Goal: Task Accomplishment & Management: Manage account settings

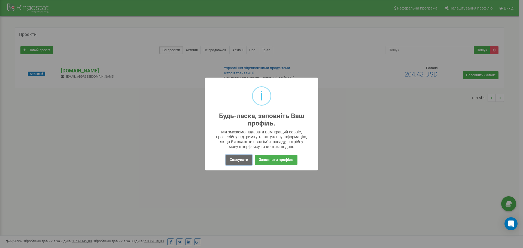
click at [244, 161] on button "Скасувати" at bounding box center [239, 160] width 27 height 10
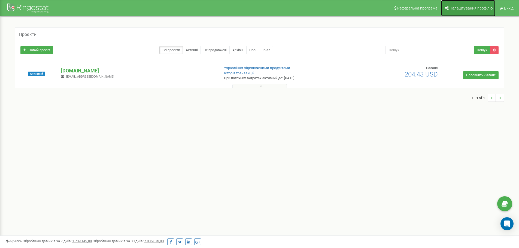
click at [459, 10] on span "Налаштування профілю" at bounding box center [470, 8] width 43 height 4
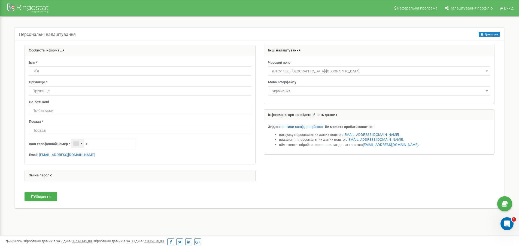
click at [77, 144] on div "Telephone country code" at bounding box center [76, 144] width 5 height 4
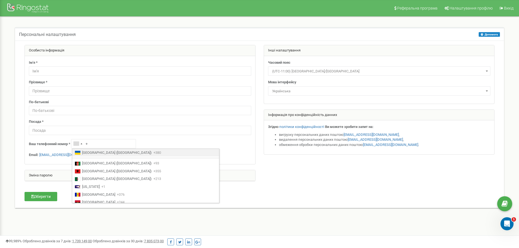
click at [232, 169] on div "Особиста інформація Ім'я * Прізвище * По-батькові Посада * Ваш телефонний номер…" at bounding box center [139, 116] width 239 height 142
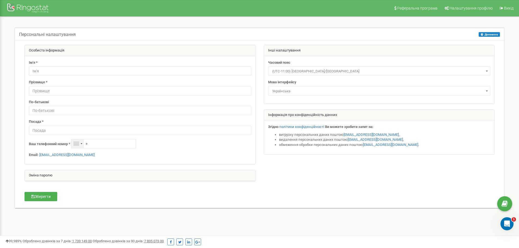
click at [73, 145] on div "Telephone country code" at bounding box center [77, 143] width 13 height 9
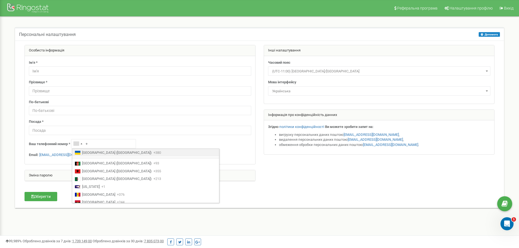
click at [82, 152] on span "Ukraine (Україна)" at bounding box center [117, 152] width 70 height 5
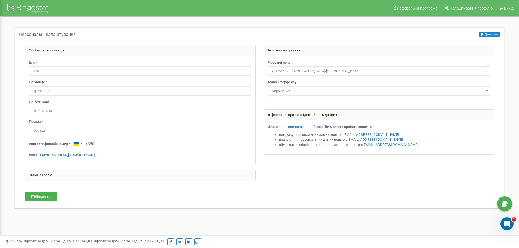
click at [107, 144] on input "+380" at bounding box center [103, 143] width 65 height 9
type input "+380939109949"
click at [43, 196] on button "Зберегти" at bounding box center [41, 196] width 33 height 9
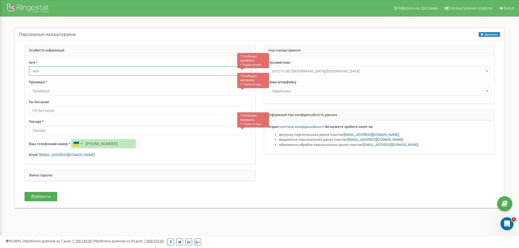
click at [62, 73] on input "text" at bounding box center [140, 70] width 222 height 9
type input "N"
type input "Тест"
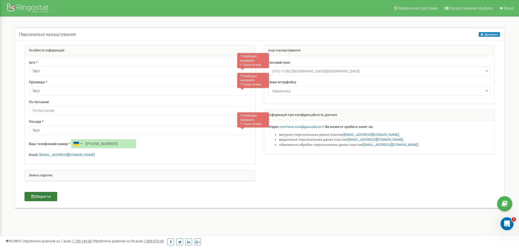
click at [39, 194] on button "Зберегти" at bounding box center [41, 196] width 33 height 9
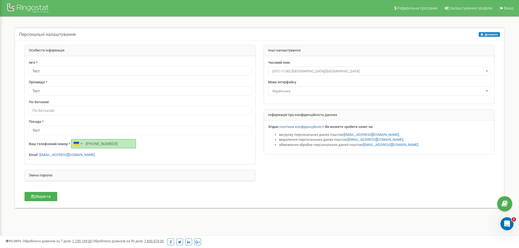
click at [120, 144] on input "[PHONE_NUMBER]" at bounding box center [103, 143] width 65 height 9
drag, startPoint x: 111, startPoint y: 143, endPoint x: 79, endPoint y: 145, distance: 32.7
click at [79, 145] on div "[PHONE_NUMBER]" at bounding box center [103, 143] width 65 height 9
click at [50, 192] on button "Зберегти" at bounding box center [41, 196] width 33 height 9
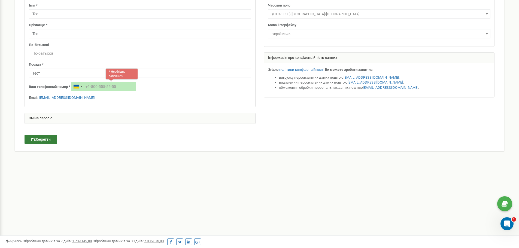
scroll to position [79, 0]
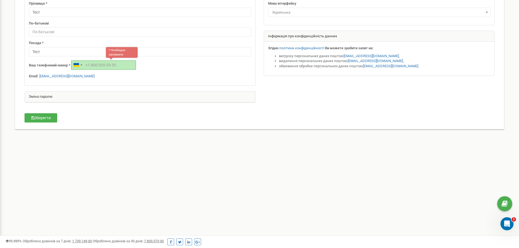
click at [101, 64] on input "text" at bounding box center [103, 64] width 65 height 9
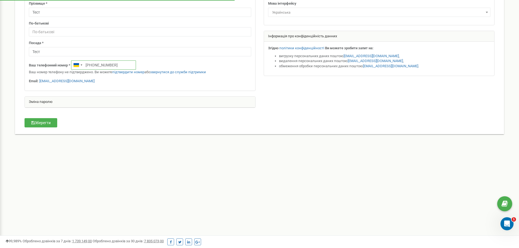
drag, startPoint x: 118, startPoint y: 65, endPoint x: 96, endPoint y: 65, distance: 22.9
click at [96, 65] on input "[PHONE_NUMBER]" at bounding box center [103, 64] width 65 height 9
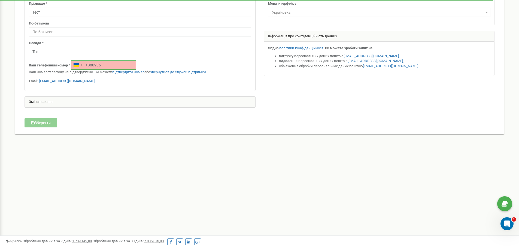
type input "+38093"
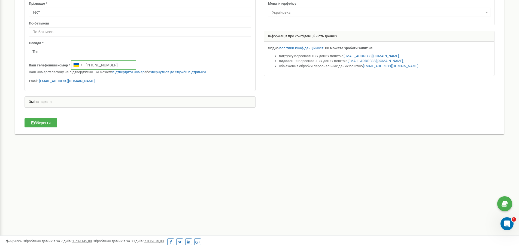
drag, startPoint x: 118, startPoint y: 63, endPoint x: 100, endPoint y: 63, distance: 18.3
click at [100, 63] on input "[PHONE_NUMBER]" at bounding box center [103, 64] width 65 height 9
click at [52, 119] on button "Зберегти" at bounding box center [41, 122] width 33 height 9
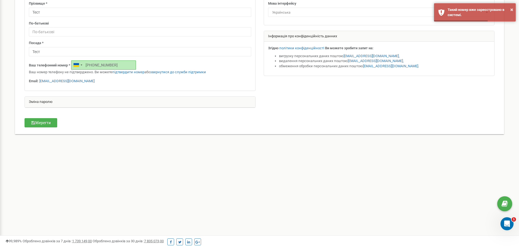
click at [116, 66] on input "+380930000000" at bounding box center [103, 64] width 65 height 9
click at [113, 66] on input "+380930000000" at bounding box center [103, 64] width 65 height 9
click at [113, 65] on input "+380930000000" at bounding box center [103, 64] width 65 height 9
drag, startPoint x: 113, startPoint y: 64, endPoint x: 118, endPoint y: 64, distance: 5.2
click at [117, 64] on input "+380930000000" at bounding box center [103, 64] width 65 height 9
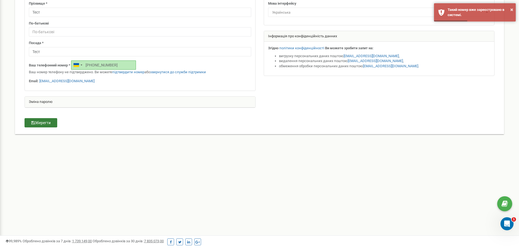
type input "+380930000001"
click at [48, 123] on button "Зберегти" at bounding box center [41, 122] width 33 height 9
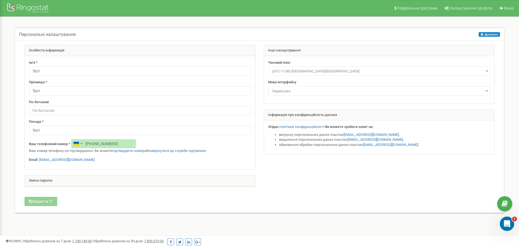
click at [507, 219] on div "Відкрити програму для спілкування Intercom" at bounding box center [506, 223] width 18 height 18
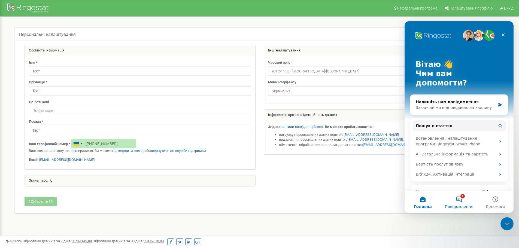
click at [461, 197] on button "1 Повідомлення" at bounding box center [459, 202] width 36 height 22
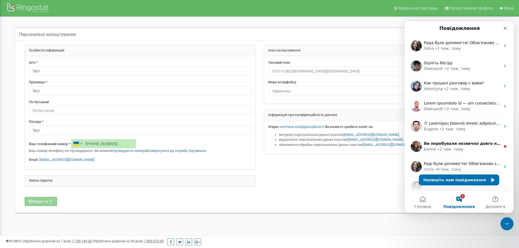
click at [145, 139] on div "Ваш телефонний номер * +380930000001 Ваш номер телефону не підтверджено. Ви мож…" at bounding box center [140, 146] width 222 height 14
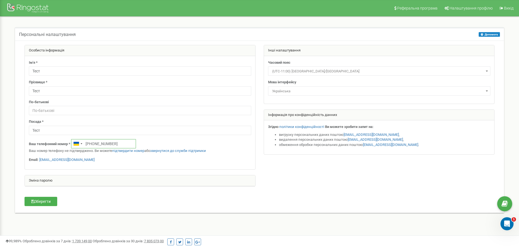
drag, startPoint x: 99, startPoint y: 144, endPoint x: 147, endPoint y: 146, distance: 47.2
click at [147, 146] on div "Ваш телефонний номер * +380939109949 Ваш номер телефону не підтверджено. Ви мож…" at bounding box center [140, 146] width 222 height 14
type input "+380930000111"
click at [50, 201] on button "Зберегти" at bounding box center [41, 201] width 33 height 9
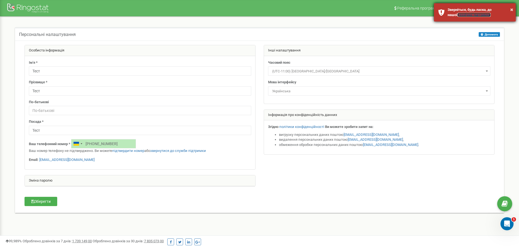
click at [457, 14] on link "технічної підтримки" at bounding box center [473, 15] width 33 height 4
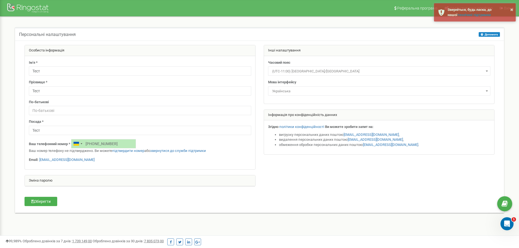
drag, startPoint x: 278, startPoint y: 193, endPoint x: 281, endPoint y: 191, distance: 3.2
click at [279, 193] on form "Особиста інформація Ім'я * Тест Прізвище * Тест По-батькові Посада * Тест" at bounding box center [259, 121] width 478 height 152
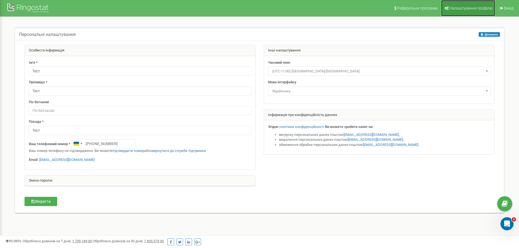
click at [473, 8] on span "Налаштування профілю" at bounding box center [470, 8] width 43 height 4
click at [30, 9] on div at bounding box center [29, 8] width 44 height 13
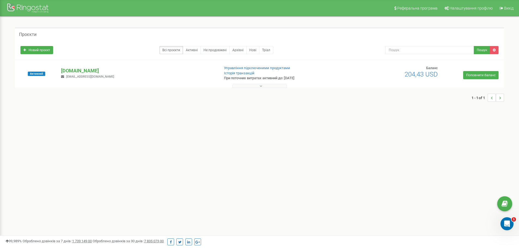
click at [262, 86] on icon at bounding box center [261, 86] width 2 height 4
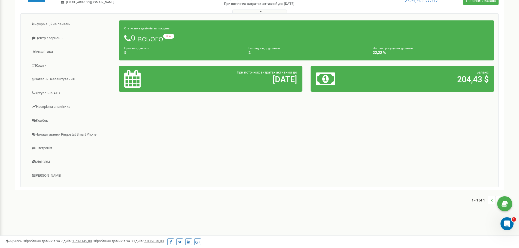
scroll to position [79, 0]
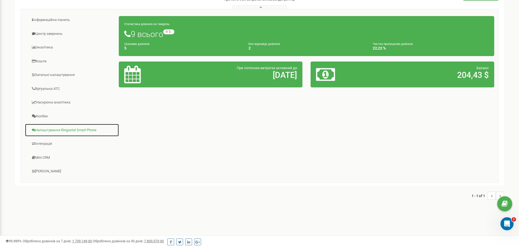
click at [73, 130] on link "Налаштування Ringostat Smart Phone" at bounding box center [72, 130] width 94 height 13
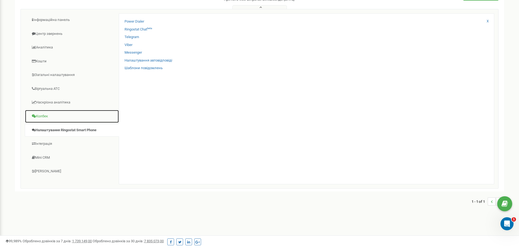
click at [52, 114] on link "Колбек" at bounding box center [72, 116] width 94 height 13
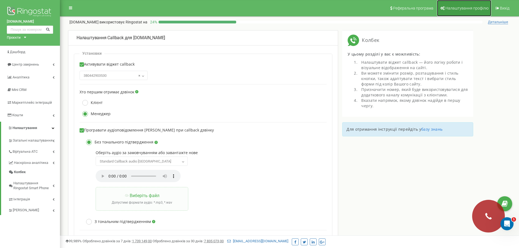
click at [475, 3] on link "Налаштування профілю" at bounding box center [464, 8] width 54 height 16
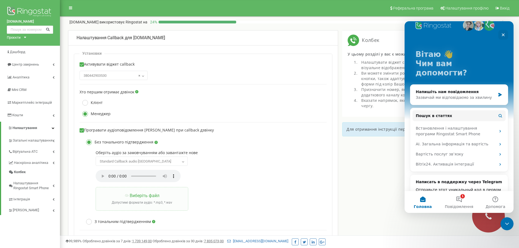
scroll to position [42, 0]
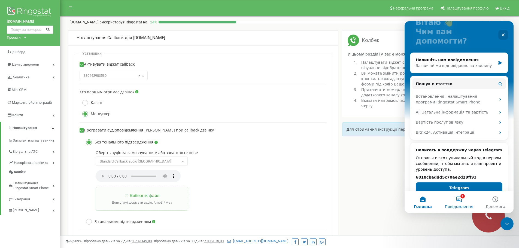
click at [461, 198] on button "1 Повідомлення" at bounding box center [459, 202] width 36 height 22
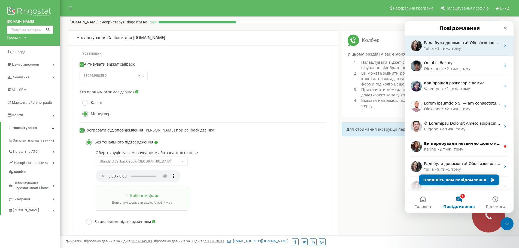
click at [473, 42] on span "Рада була допомогти! Обов'язково звертайтеся, якщо виникнуть питання! 😉 have a …" at bounding box center [519, 43] width 190 height 4
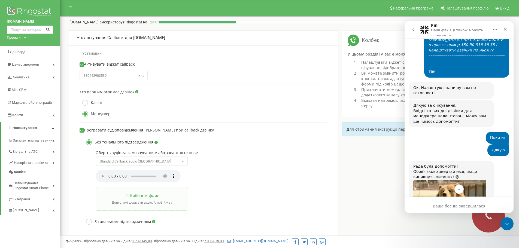
scroll to position [516, 0]
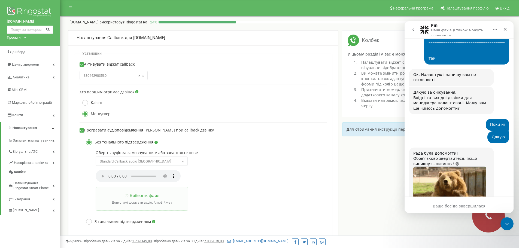
click at [418, 27] on button "go back" at bounding box center [413, 30] width 10 height 10
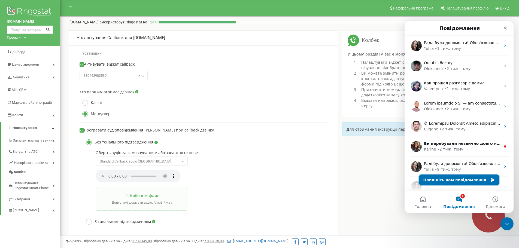
click at [462, 178] on button "Напишіть нам повідомлення" at bounding box center [459, 180] width 80 height 11
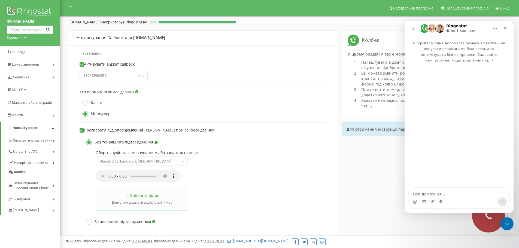
click at [454, 195] on textarea "Повідомлення..." at bounding box center [459, 192] width 100 height 9
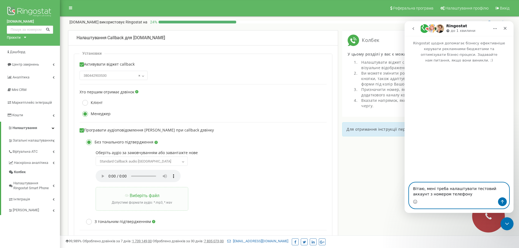
click at [452, 197] on textarea "Вітаю, мені треба налаштувати тестовий аккаунт з номером телефону" at bounding box center [459, 190] width 100 height 15
paste textarea "[PHONE_NUMBER]"
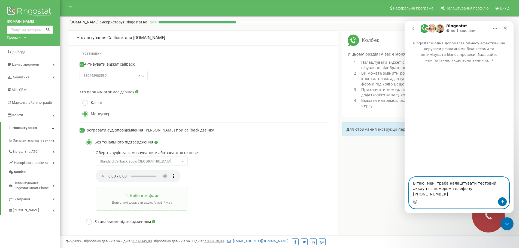
click at [424, 189] on textarea "Вітаю, мені треба налаштувати тестовий аккаунт з номером телефону +380939109949" at bounding box center [459, 187] width 100 height 20
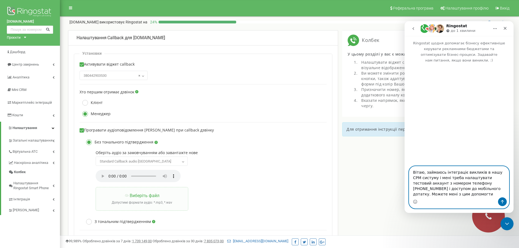
type textarea "Вітаю, займаюсь інтеграціє викликів в нашу СРМ систуму і мені треба налаштувати…"
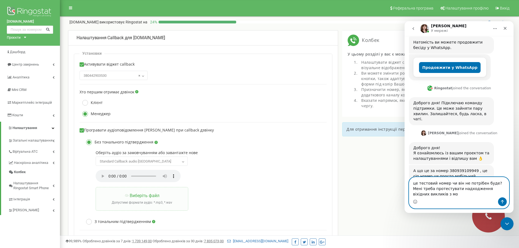
scroll to position [123, 0]
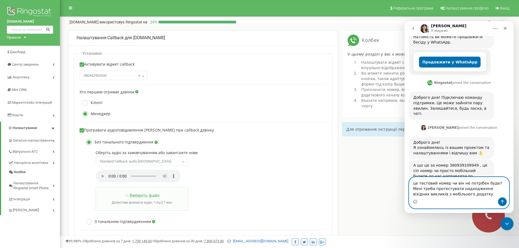
type textarea "це тестовий номер чи він не потрібен буде? Мені треба протестувати надходження …"
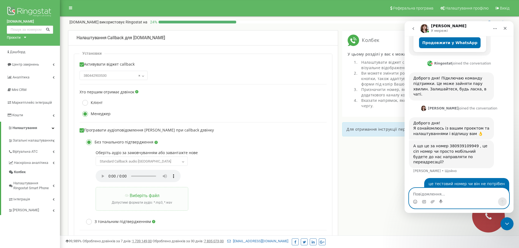
scroll to position [145, 0]
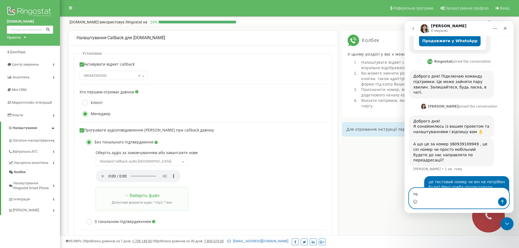
type textarea "т"
click at [441, 193] on textarea "Повідомлення..." at bounding box center [459, 192] width 100 height 9
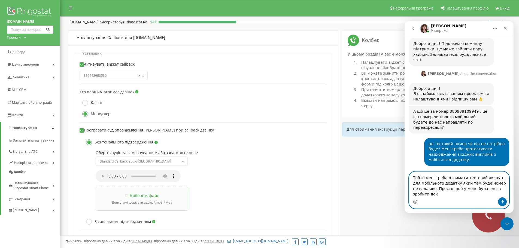
scroll to position [183, 0]
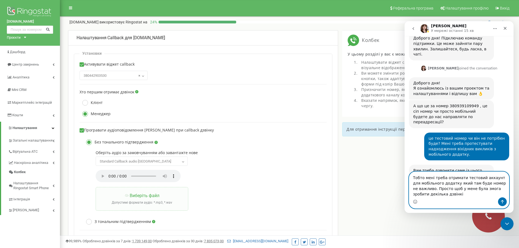
type textarea "Тобто мені треба отримати тестовий аккаунт для мобільного додатку який там буде…"
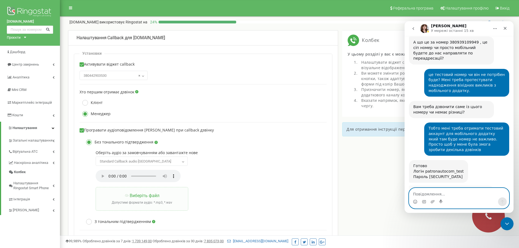
scroll to position [243, 0]
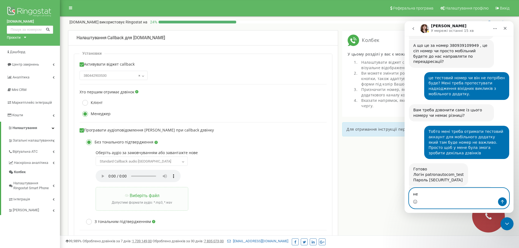
click at [438, 196] on textarea "не" at bounding box center [459, 192] width 100 height 9
type textarea "н"
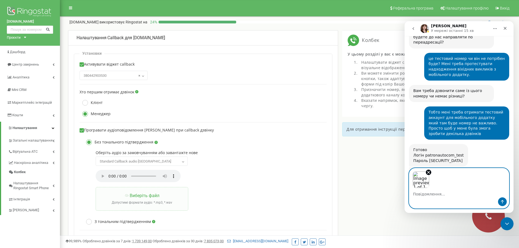
scroll to position [263, 0]
click at [505, 199] on button "Надіслати повідомлення…" at bounding box center [502, 201] width 9 height 9
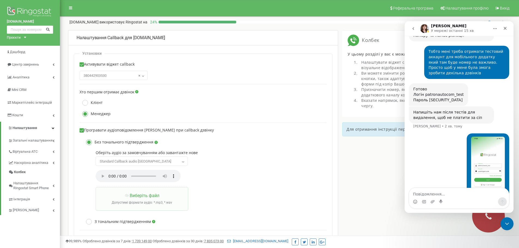
scroll to position [327, 0]
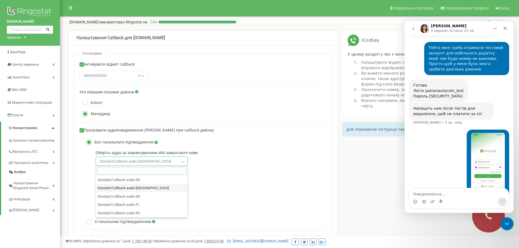
click at [130, 161] on span "Standard Callback audio UK" at bounding box center [142, 162] width 88 height 8
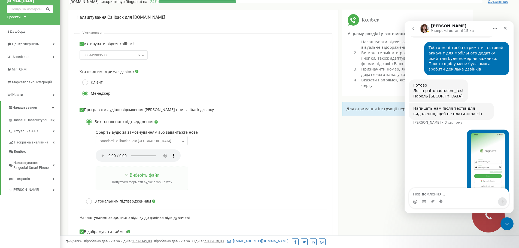
scroll to position [0, 0]
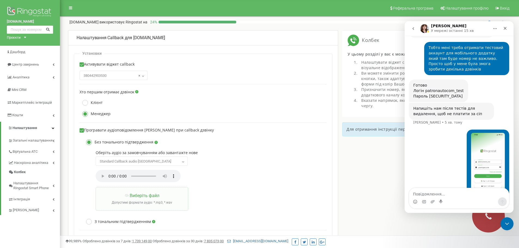
click at [493, 133] on img "Тест каже…" at bounding box center [488, 169] width 34 height 73
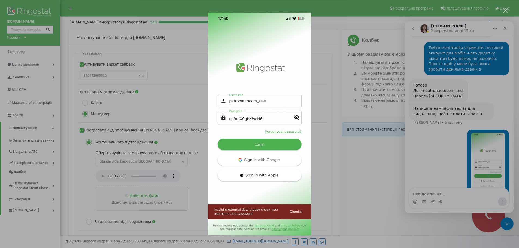
click at [329, 51] on div "Месенджер Intercom" at bounding box center [259, 124] width 519 height 248
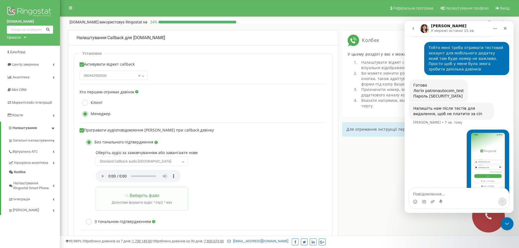
click at [440, 194] on textarea "Повідомлення..." at bounding box center [459, 192] width 100 height 9
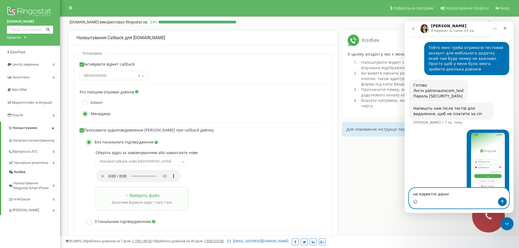
paste textarea "коректні да"
type textarea "некоректні дані"
click at [505, 199] on button "Надіслати повідомлення…" at bounding box center [502, 201] width 9 height 9
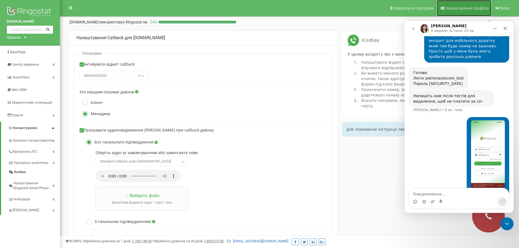
click at [455, 5] on link "Налаштування профілю" at bounding box center [464, 8] width 54 height 16
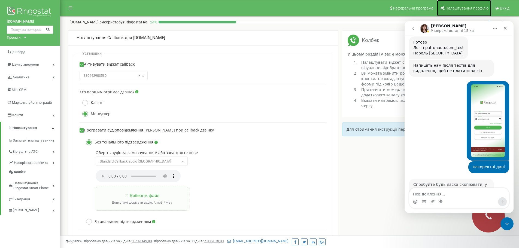
scroll to position [372, 0]
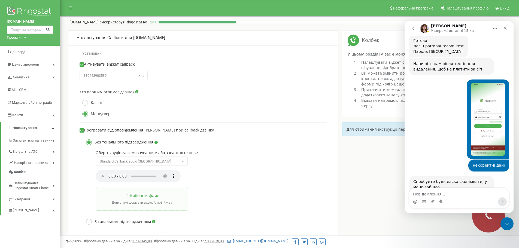
click at [428, 195] on div "qJ9efX0gbK!scH6" at bounding box center [451, 197] width 76 height 5
drag, startPoint x: 445, startPoint y: 171, endPoint x: 411, endPoint y: 173, distance: 34.4
click at [411, 176] on div "Спробуйте будь ласка скопіювати, у мене зайшло patronautocom_test qJ9efX0gbK!sc…" at bounding box center [451, 190] width 85 height 28
copy div "qJ9efX0gbK!scH6"
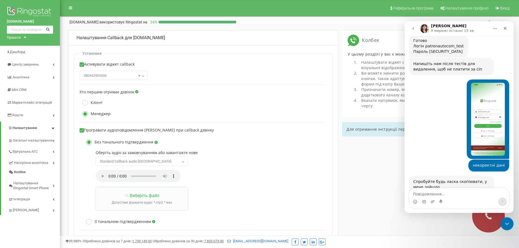
click at [434, 190] on div "patronautocom_test" at bounding box center [451, 192] width 76 height 5
copy div "patronautocom_test"
click at [447, 196] on textarea "Повідомлення..." at bounding box center [459, 192] width 100 height 9
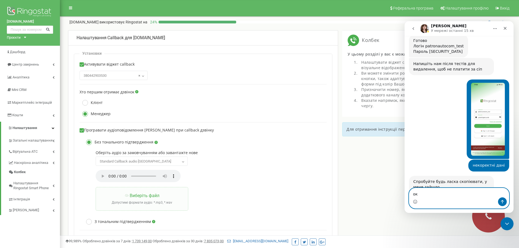
type textarea "о"
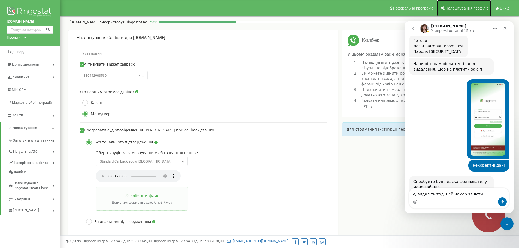
drag, startPoint x: 461, startPoint y: 6, endPoint x: 449, endPoint y: 5, distance: 11.5
click at [461, 6] on span "Налаштування профілю" at bounding box center [466, 8] width 43 height 4
click at [447, 200] on div "Месенджер Intercom" at bounding box center [459, 201] width 100 height 9
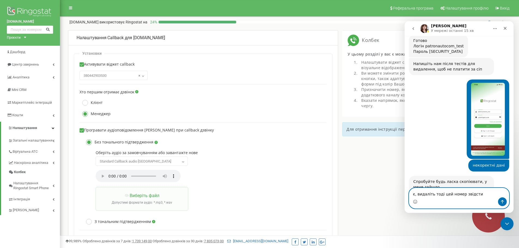
click at [473, 194] on textarea "є, видаліть тоді цей номер звідсти" at bounding box center [459, 192] width 100 height 9
click at [416, 193] on textarea "є, видаліть тоді цей номер звідсти" at bounding box center [459, 192] width 100 height 9
click at [477, 196] on textarea "є, і видаліть тоді цей номер звідсти" at bounding box center [459, 192] width 100 height 9
drag, startPoint x: 414, startPoint y: 194, endPoint x: 401, endPoint y: 194, distance: 13.1
click at [404, 194] on html "Olga У мережі останні 15 хв Ringostat щодня допомагає бізнесу ефективніше керув…" at bounding box center [458, 117] width 109 height 192
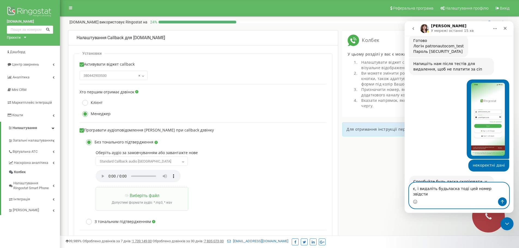
click at [445, 194] on textarea "є, і видаліть будьласка тоді цей номер звідсти" at bounding box center [459, 190] width 100 height 15
click at [444, 196] on textarea "є, і видаліть будьласка тоді цей номер звідсти" at bounding box center [459, 190] width 100 height 15
click at [443, 195] on textarea "є, і видаліть будьласка тоді цей номер звідсти" at bounding box center [459, 190] width 100 height 15
type textarea "є, і видаліть будь ласка тоді цей номер звідсти"
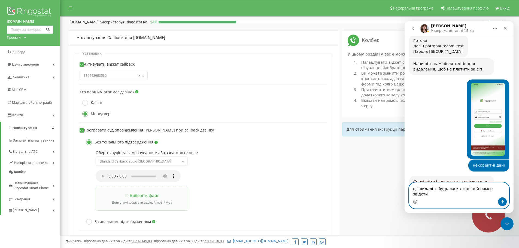
click at [496, 192] on textarea "є, і видаліть будь ласка тоді цей номер звідсти" at bounding box center [459, 190] width 100 height 15
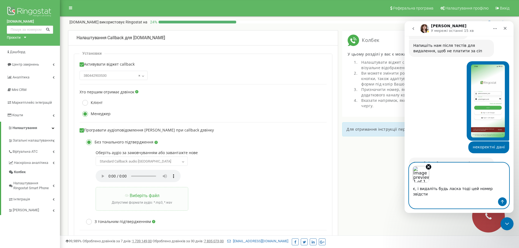
scroll to position [392, 0]
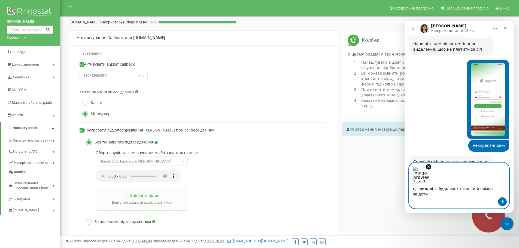
click at [506, 206] on div "є, і видаліть будь ласка тоді цей номер звідсти є, і видаліть будь ласка тоді ц…" at bounding box center [459, 185] width 100 height 45
click at [505, 204] on button "Надіслати повідомлення…" at bounding box center [502, 201] width 9 height 9
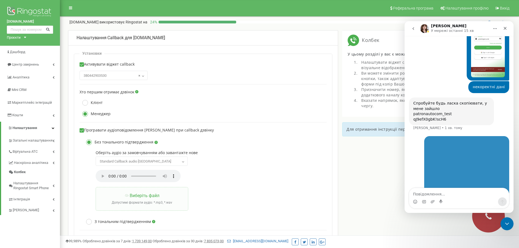
scroll to position [453, 0]
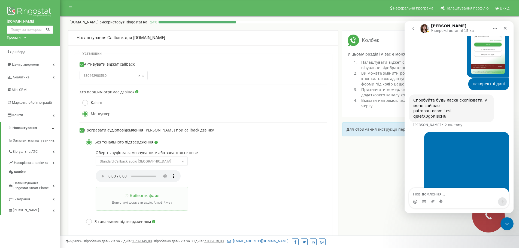
click at [467, 135] on img "user каже…" at bounding box center [464, 163] width 73 height 57
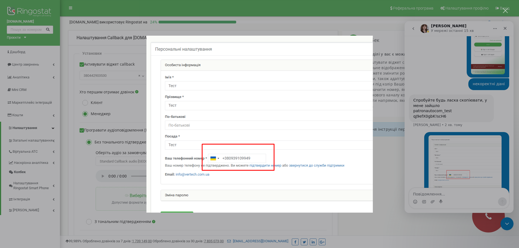
click at [411, 83] on div "Месенджер Intercom" at bounding box center [259, 124] width 519 height 248
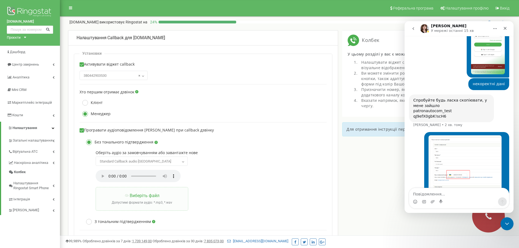
click at [445, 197] on textarea "Повідомлення..." at bounding box center [459, 192] width 100 height 9
click at [30, 188] on span "Налаштування Ringostat Smart Phone" at bounding box center [32, 186] width 39 height 10
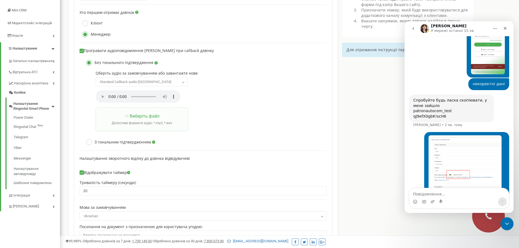
scroll to position [109, 0]
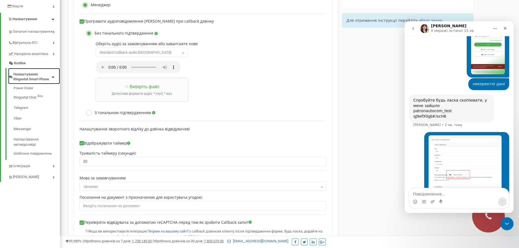
click at [35, 80] on span "Налаштування Ringostat Smart Phone" at bounding box center [32, 77] width 38 height 10
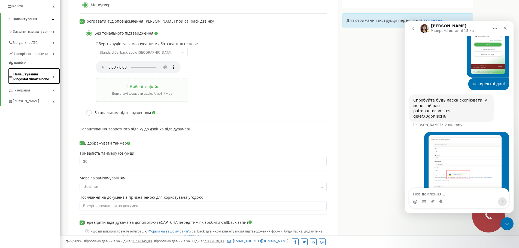
click at [36, 80] on span "Налаштування Ringostat Smart Phone" at bounding box center [32, 77] width 39 height 10
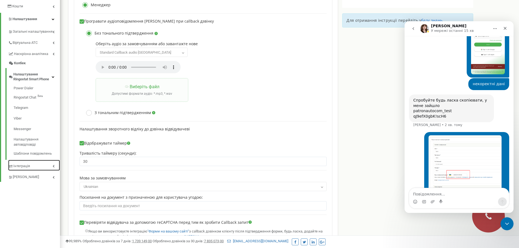
click at [23, 167] on span "Інтеграція" at bounding box center [21, 166] width 17 height 5
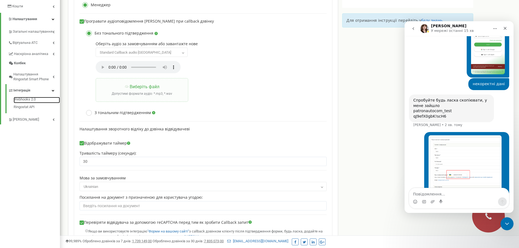
click at [32, 96] on div "Webhooks 2.0 Ringostat API" at bounding box center [32, 104] width 54 height 18
click at [32, 98] on link "Webhooks 2.0" at bounding box center [37, 100] width 46 height 7
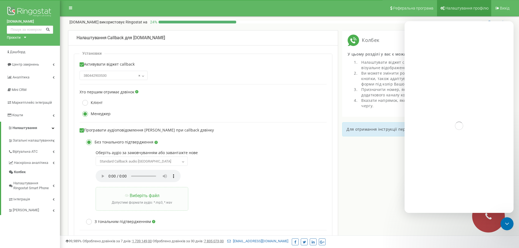
click at [475, 10] on span "Налаштування профілю" at bounding box center [466, 8] width 43 height 4
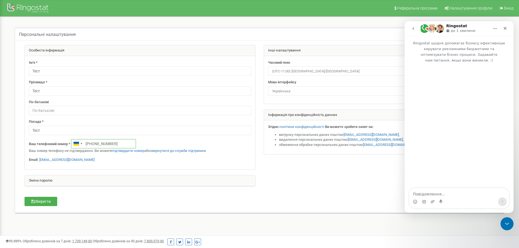
drag, startPoint x: 118, startPoint y: 145, endPoint x: 86, endPoint y: 144, distance: 32.1
click at [86, 144] on input "+380939109949" at bounding box center [103, 143] width 65 height 9
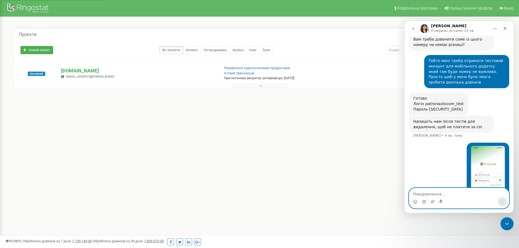
scroll to position [327, 0]
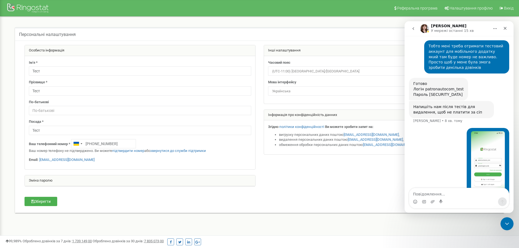
scroll to position [340, 0]
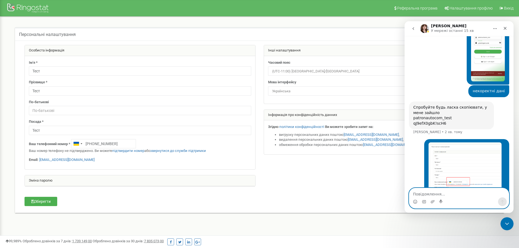
scroll to position [453, 0]
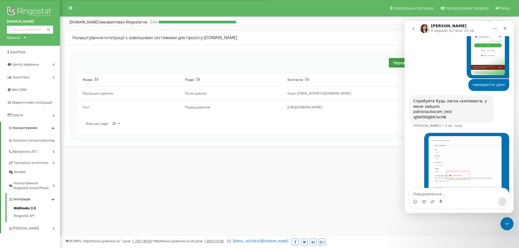
scroll to position [453, 0]
click at [250, 120] on div "Rows per page: 20 10 20 50 100 1 - 2 з 2 1" at bounding box center [287, 124] width 421 height 8
click at [414, 28] on icon "go back" at bounding box center [413, 28] width 2 height 3
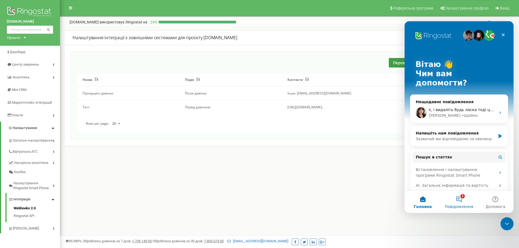
click at [461, 205] on span "Повідомлення" at bounding box center [459, 207] width 28 height 4
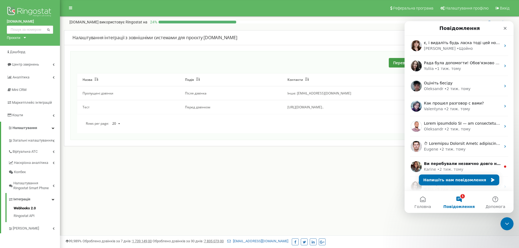
click at [399, 26] on div "Налаштування інтеграції з зовнішніми системами для проєкту [DOMAIN_NAME] Переві…" at bounding box center [289, 85] width 451 height 121
click at [504, 29] on icon "Закрити" at bounding box center [505, 28] width 4 height 4
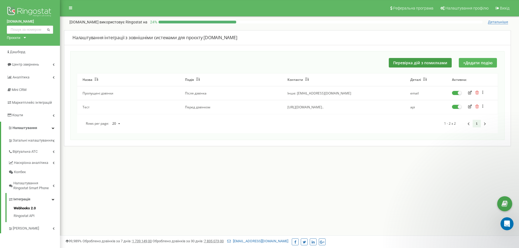
click at [473, 63] on button "+ Додати подію" at bounding box center [478, 63] width 38 height 10
drag, startPoint x: 338, startPoint y: 109, endPoint x: 309, endPoint y: 106, distance: 28.8
click at [313, 108] on td "[URL][DOMAIN_NAME].." at bounding box center [343, 107] width 123 height 14
click at [309, 106] on span "[URL][DOMAIN_NAME].." at bounding box center [305, 107] width 36 height 5
click at [200, 107] on td "Перед дзвінком" at bounding box center [230, 107] width 102 height 14
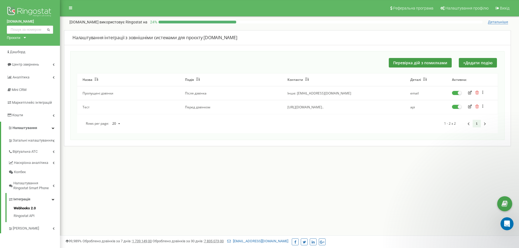
click at [470, 108] on icon "button" at bounding box center [470, 107] width 4 height 4
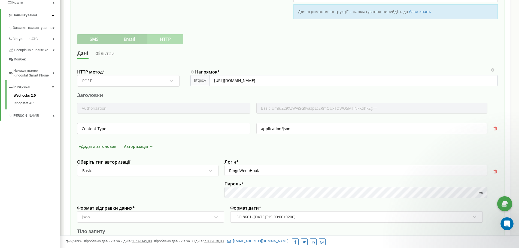
scroll to position [163, 0]
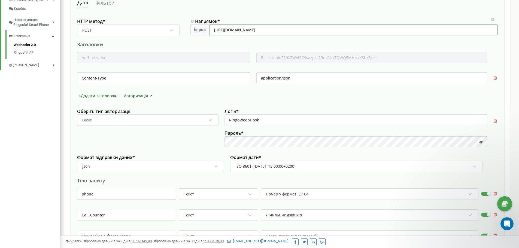
click at [321, 31] on input "[URL][DOMAIN_NAME]" at bounding box center [353, 30] width 288 height 11
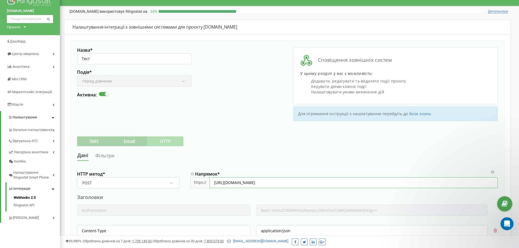
scroll to position [0, 0]
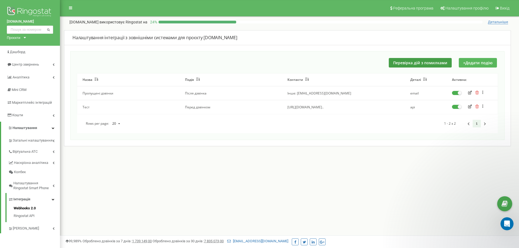
click at [468, 65] on button "+ Додати подію" at bounding box center [478, 63] width 38 height 10
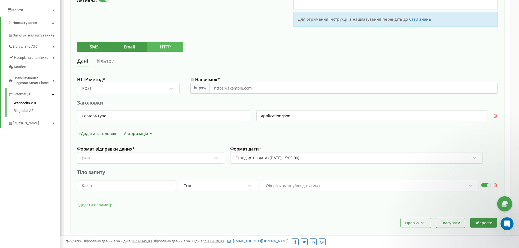
scroll to position [106, 0]
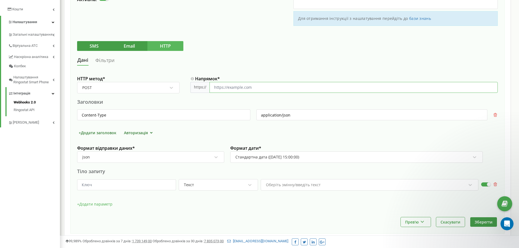
click at [246, 86] on input "Напрямок *" at bounding box center [353, 87] width 288 height 11
click at [144, 135] on button "Авторизація" at bounding box center [138, 133] width 33 height 6
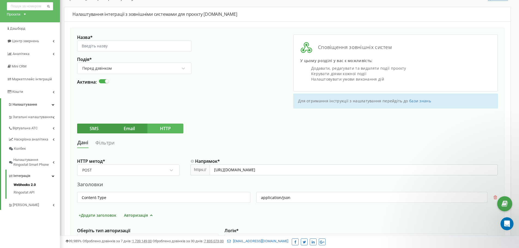
scroll to position [16, 0]
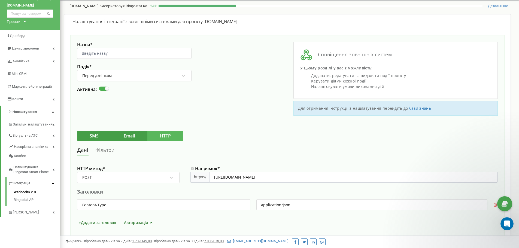
click at [120, 76] on div "Перед дзвінком" at bounding box center [131, 75] width 98 height 9
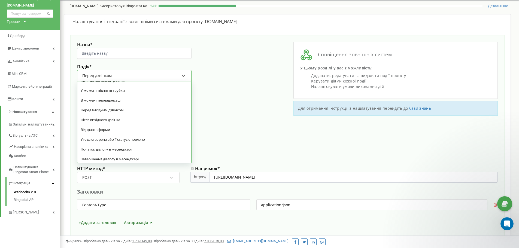
scroll to position [27, 0]
click at [123, 110] on div "Перед вихідним дзвінком" at bounding box center [134, 109] width 114 height 10
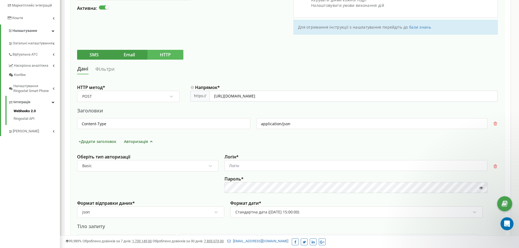
scroll to position [98, 0]
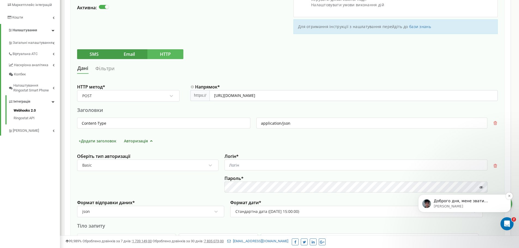
click at [456, 201] on p "Доброго дня, мене звати Олександр! На жаль, моя колега завершила вже рробочий д…" at bounding box center [469, 201] width 70 height 5
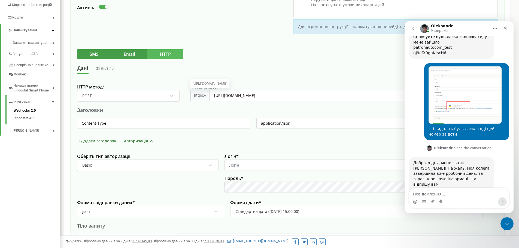
scroll to position [516, 0]
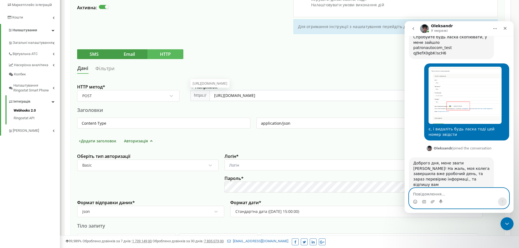
click at [466, 194] on textarea "Повідомлення..." at bounding box center [459, 192] width 100 height 9
type textarea "я випадково його додав, там було пусто"
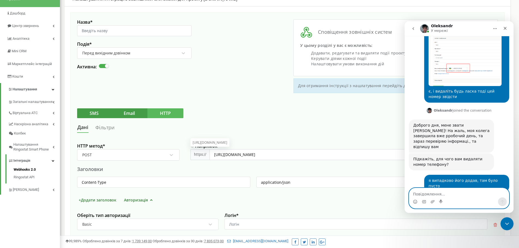
scroll to position [82, 0]
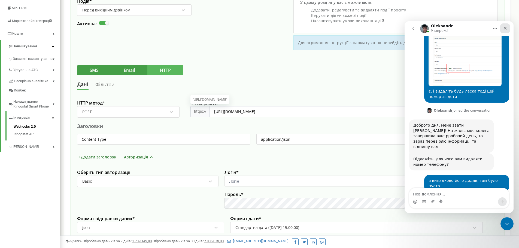
drag, startPoint x: 508, startPoint y: 27, endPoint x: 912, endPoint y: 48, distance: 405.0
click at [508, 27] on div "Закрити" at bounding box center [505, 28] width 10 height 10
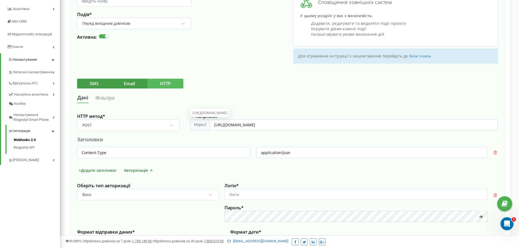
scroll to position [0, 0]
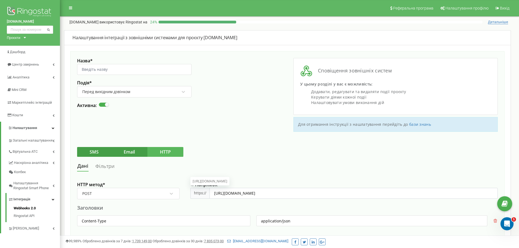
click at [181, 117] on div "Назва * Подія * Перед вихідним дзвінком Активна:" at bounding box center [182, 95] width 210 height 74
click at [300, 195] on input "[URL][DOMAIN_NAME]" at bounding box center [353, 193] width 288 height 11
click at [285, 194] on input "[URL][DOMAIN_NAME]" at bounding box center [353, 193] width 288 height 11
click at [336, 193] on input "[URL][DOMAIN_NAME]" at bounding box center [353, 193] width 288 height 11
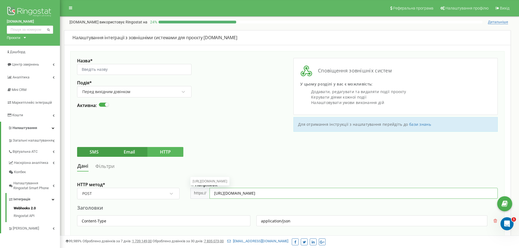
paste input "Out"
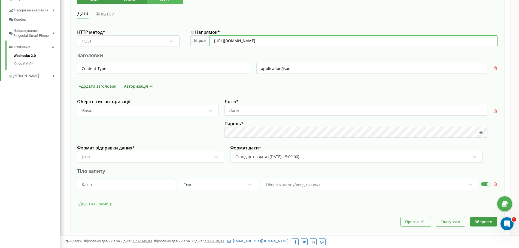
scroll to position [179, 0]
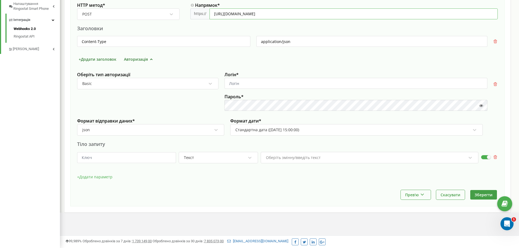
type input "http://db.it-tor.com:85/Patron_ringostat/hs/webhookRingostat/RingostatOut/"
click at [254, 85] on input "Логін *" at bounding box center [355, 83] width 263 height 11
paste input "RingoWeebHook"
type input "RingoWeebHook"
click at [255, 131] on div "Стандартна дата (2023-01-20 15:00:00)" at bounding box center [267, 129] width 64 height 5
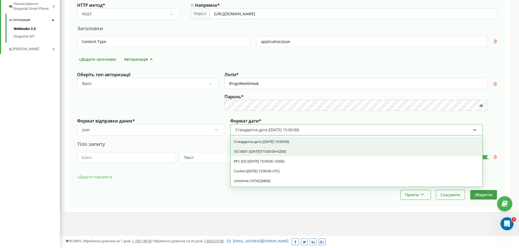
drag, startPoint x: 260, startPoint y: 151, endPoint x: 242, endPoint y: 91, distance: 62.6
click at [260, 151] on div "ISO 8601 ([DATE]T15:00:00+0200)" at bounding box center [356, 152] width 252 height 10
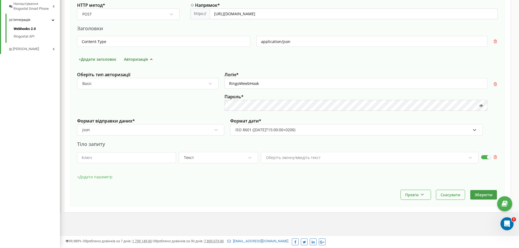
click at [284, 161] on div "Оберіть змінну/введіть текст" at bounding box center [365, 157] width 201 height 9
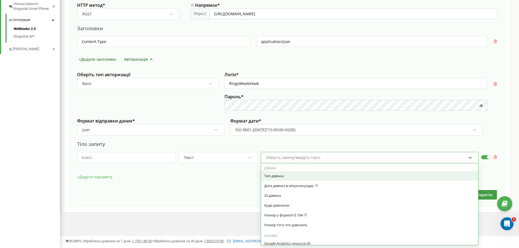
click at [288, 175] on div "Тип дзвінка" at bounding box center [369, 175] width 211 height 5
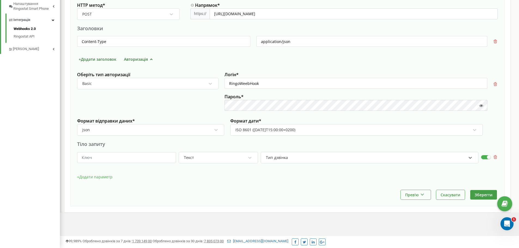
click at [96, 174] on button "+ Додати параметр" at bounding box center [94, 177] width 35 height 8
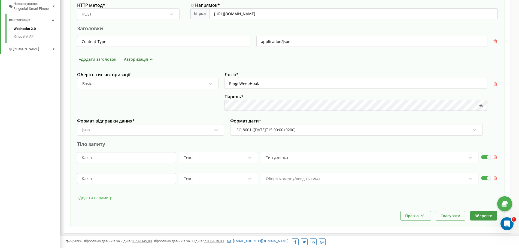
scroll to position [198, 0]
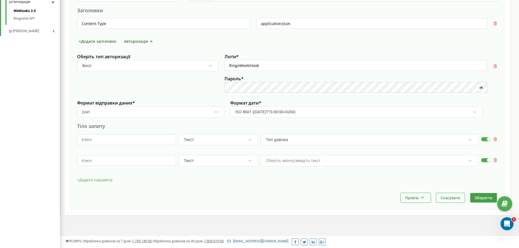
click at [296, 166] on div "Оберіть змінну/введіть текст" at bounding box center [370, 160] width 218 height 11
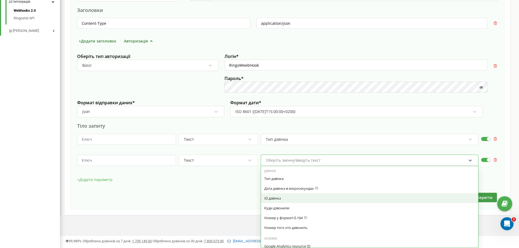
click at [292, 199] on div "ID дзвінка" at bounding box center [369, 198] width 211 height 5
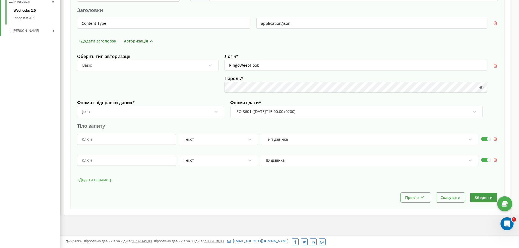
click at [74, 178] on div "Назва * Подія * Перед вихідним дзвінком Активна: Сповіщення зовнішніх систем У …" at bounding box center [287, 31] width 434 height 356
click at [95, 180] on button "+ Додати параметр" at bounding box center [94, 180] width 35 height 8
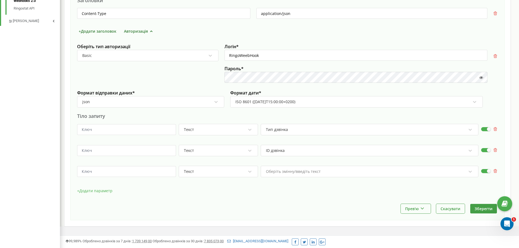
click at [286, 177] on div "Оберіть змінну/введіть текст" at bounding box center [370, 171] width 218 height 11
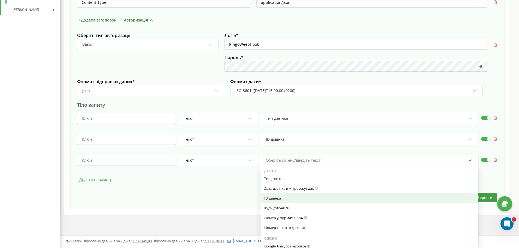
click at [284, 199] on div "ID дзвінка" at bounding box center [369, 198] width 211 height 5
click at [283, 165] on div "ID дзвінка" at bounding box center [370, 160] width 218 height 11
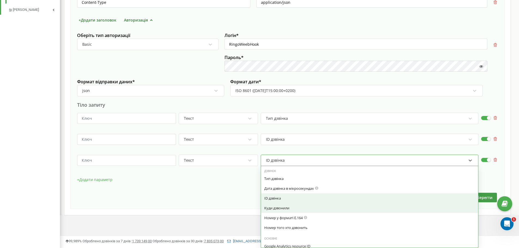
click at [282, 209] on div "Куди дзвонили" at bounding box center [369, 208] width 211 height 5
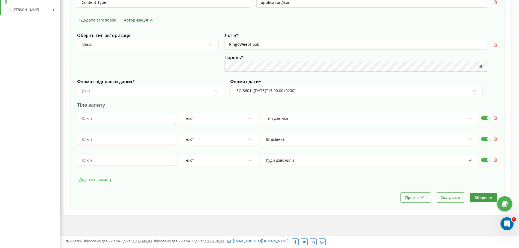
click at [101, 176] on button "+ Додати параметр" at bounding box center [94, 180] width 35 height 8
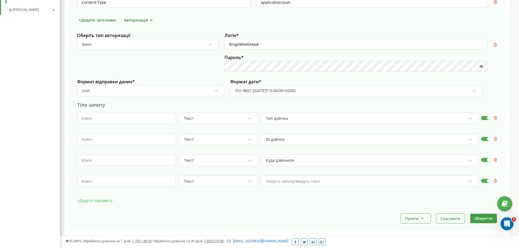
click at [299, 175] on div "HTTP метод * POST Напрямок * https:// http://db.it-tor.com:85/Patron_ringostat/…" at bounding box center [287, 87] width 421 height 254
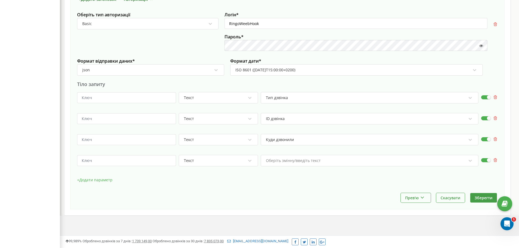
click at [297, 166] on div "Оберіть змінну/введіть текст" at bounding box center [370, 160] width 218 height 11
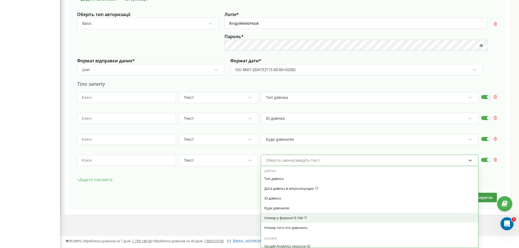
click at [297, 217] on div "Номер у форматі E.164" at bounding box center [369, 217] width 211 height 5
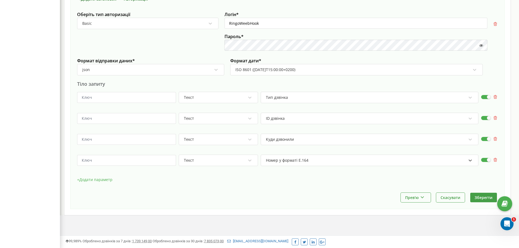
click at [97, 180] on button "+ Додати параметр" at bounding box center [94, 180] width 35 height 8
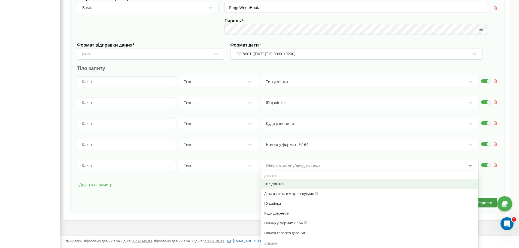
click at [284, 171] on div "option Тип дзвінка focused, 0 of 7. 8 results available. Use Up and Down to cho…" at bounding box center [370, 165] width 218 height 11
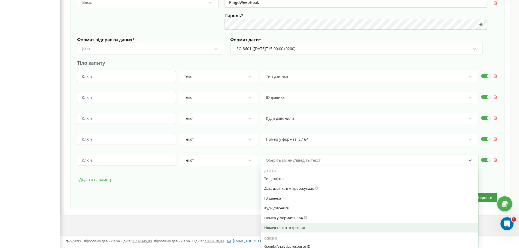
click at [306, 229] on div "Номер того хто дзвонить" at bounding box center [369, 227] width 211 height 5
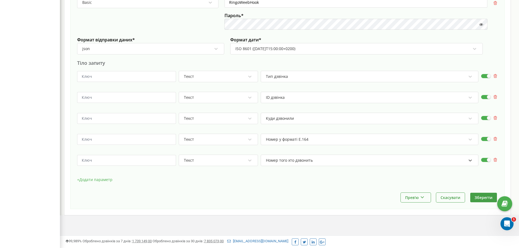
click at [99, 178] on button "+ Додати параметр" at bounding box center [94, 180] width 35 height 8
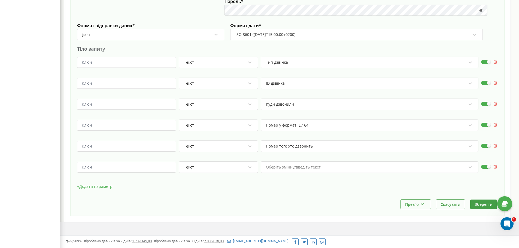
scroll to position [284, 0]
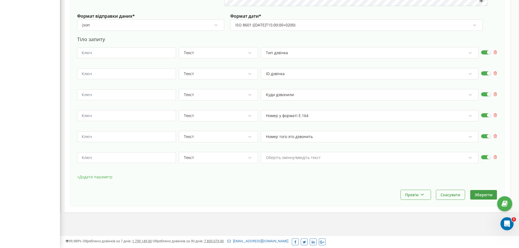
click at [294, 156] on div "Оберіть змінну/введіть текст" at bounding box center [293, 158] width 55 height 4
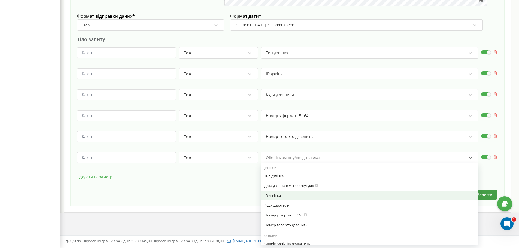
scroll to position [17, 0]
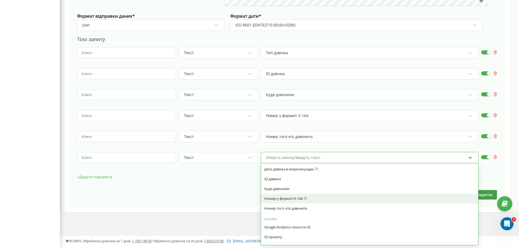
click at [235, 183] on div "+ Додати параметр" at bounding box center [287, 180] width 421 height 14
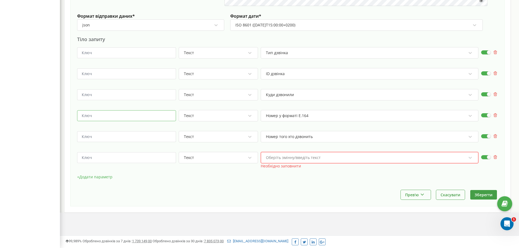
click at [118, 115] on input "text" at bounding box center [126, 115] width 99 height 11
paste input "phone"
type input "phone"
click at [118, 76] on input "text" at bounding box center [126, 73] width 99 height 11
paste input "Call_ID"
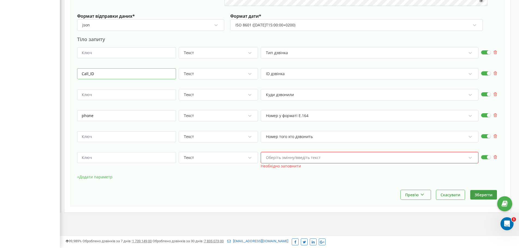
type input "Call_ID"
click at [105, 52] on input "text" at bounding box center [126, 52] width 99 height 11
paste input "Call_Type"
type input "Call_Type"
click at [110, 98] on input "text" at bounding box center [126, 94] width 99 height 11
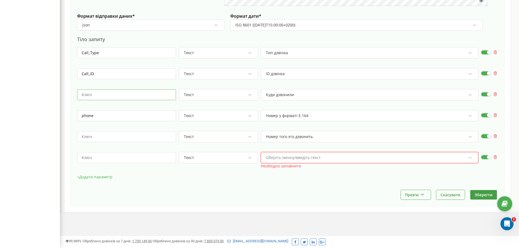
paste input "Call_Destination"
type input "Call_Destination"
click at [102, 137] on input "text" at bounding box center [126, 136] width 99 height 11
paste input "Calling_Number"
type input "Calling_Number"
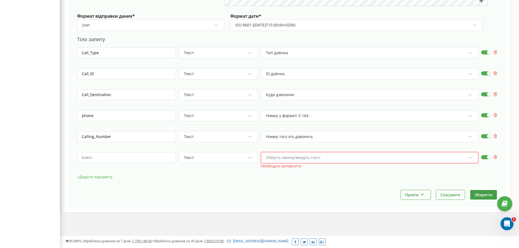
click at [296, 156] on div "Оберіть змінну/введіть текст" at bounding box center [293, 158] width 55 height 4
click at [222, 192] on div "Прев'ю Показати приклад Виконати та показати приклад Скасувати Зберегти" at bounding box center [287, 195] width 421 height 10
click at [496, 156] on icon at bounding box center [495, 157] width 4 height 4
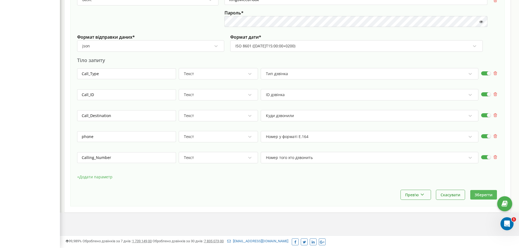
click at [480, 196] on button "Зберегти" at bounding box center [483, 195] width 27 height 10
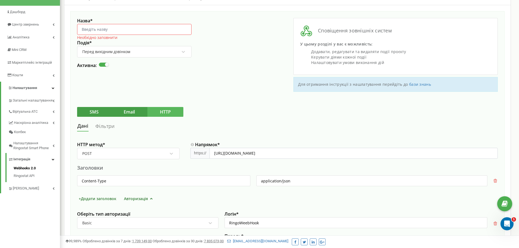
scroll to position [0, 0]
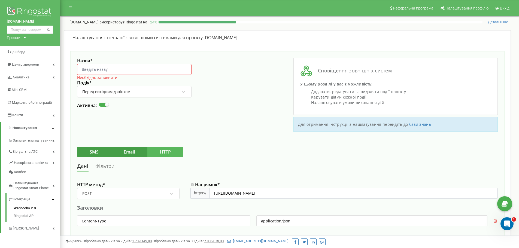
click at [97, 72] on input "Назва *" at bounding box center [134, 69] width 114 height 11
paste input "Тест"
drag, startPoint x: 92, startPoint y: 69, endPoint x: 65, endPoint y: 68, distance: 27.0
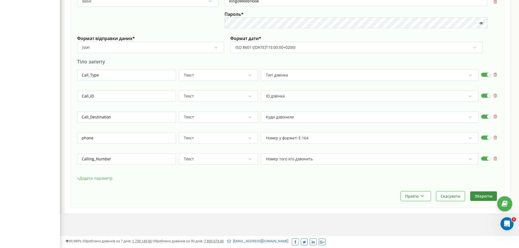
scroll to position [263, 0]
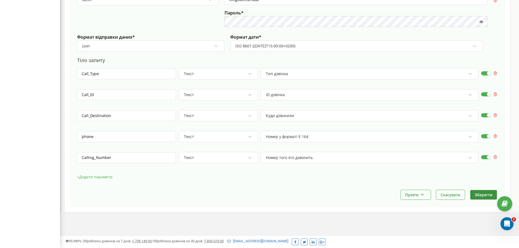
type input "Вихідний дзвінок"
click at [483, 196] on button "Зберегти" at bounding box center [483, 195] width 27 height 10
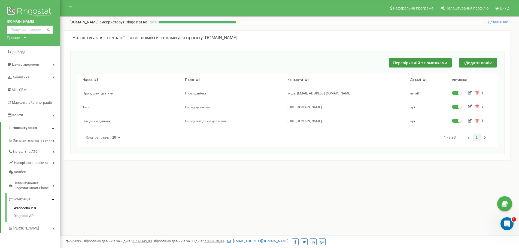
click at [470, 120] on icon "button" at bounding box center [470, 121] width 4 height 4
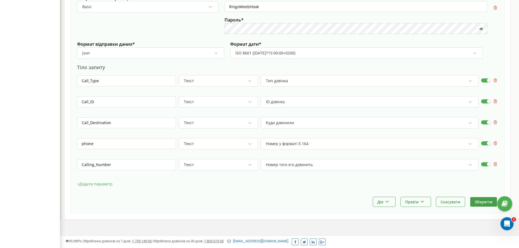
scroll to position [284, 0]
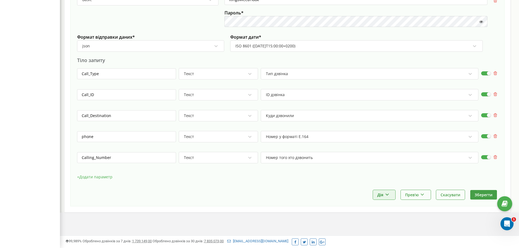
click at [391, 192] on button "Дія" at bounding box center [384, 195] width 22 height 10
click at [423, 194] on icon at bounding box center [422, 193] width 5 height 3
click at [427, 218] on div "Виконати та показати приклад" at bounding box center [433, 217] width 65 height 9
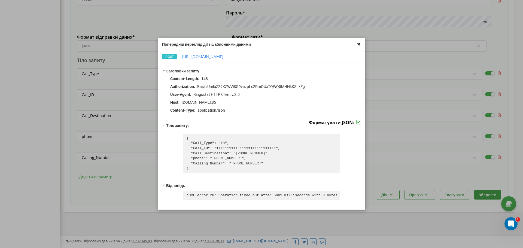
click at [360, 42] on icon at bounding box center [358, 44] width 6 height 6
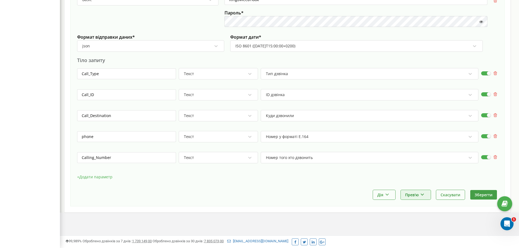
click at [417, 196] on button "Прев'ю" at bounding box center [416, 195] width 30 height 10
click at [422, 217] on div "Виконати та показати приклад" at bounding box center [433, 217] width 65 height 9
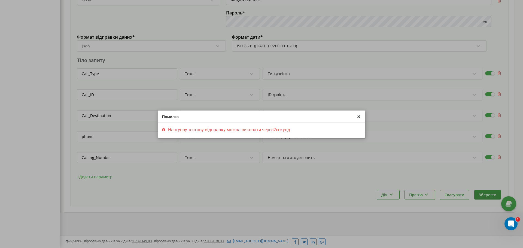
click at [363, 118] on div "Помилка" at bounding box center [261, 117] width 207 height 12
click at [361, 117] on icon at bounding box center [358, 116] width 6 height 6
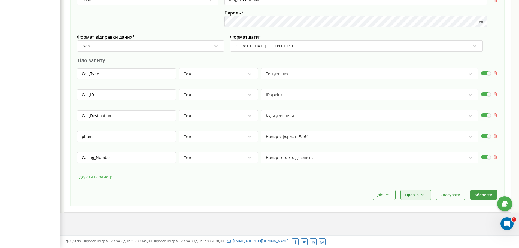
click at [414, 196] on button "Прев'ю" at bounding box center [416, 195] width 30 height 10
click at [422, 216] on div "Виконати та показати приклад" at bounding box center [433, 217] width 65 height 9
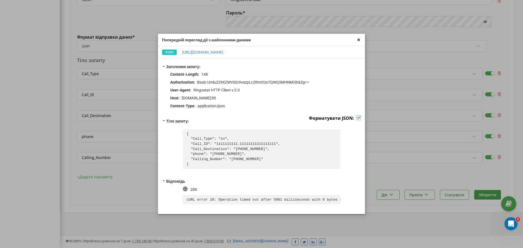
click at [219, 137] on pre "{ "Call_Type": "in", "Call_ID": "1111111111.11111111111111111", "Call_Destinati…" at bounding box center [261, 149] width 157 height 40
copy pre "in"
click at [356, 38] on icon at bounding box center [358, 40] width 6 height 6
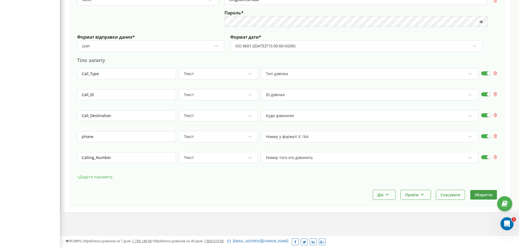
click at [102, 178] on button "+ Додати параметр" at bounding box center [94, 177] width 35 height 8
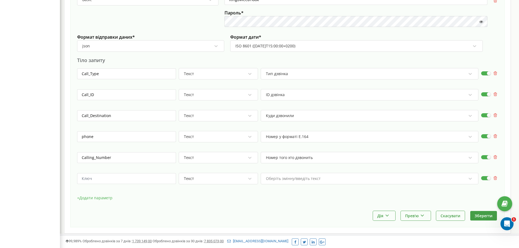
click at [293, 181] on div "Оберіть змінну/введіть текст" at bounding box center [370, 178] width 218 height 11
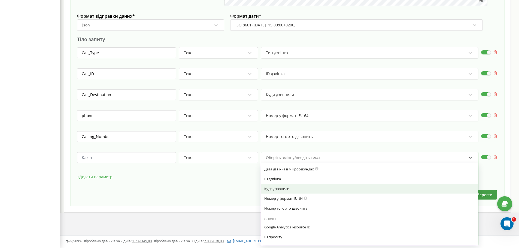
scroll to position [0, 0]
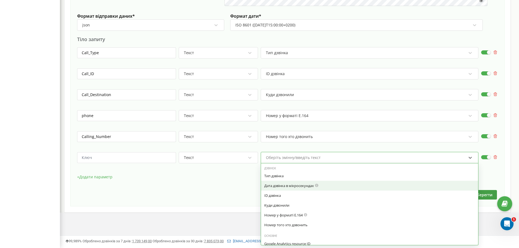
click at [317, 185] on icon at bounding box center [317, 185] width 4 height 4
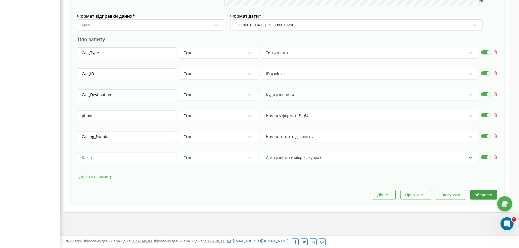
click at [377, 154] on div "Дата дзвінка в мікросекундах" at bounding box center [365, 157] width 201 height 9
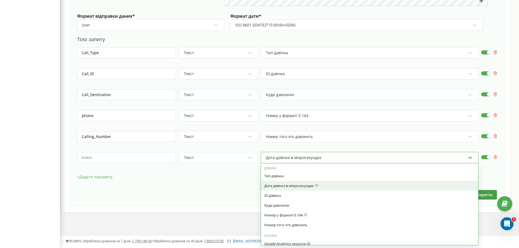
click at [303, 184] on div "Дата дзвінка в мікросекундах" at bounding box center [369, 185] width 211 height 5
click at [301, 161] on div "Дата дзвінка в мікросекундах" at bounding box center [365, 157] width 201 height 9
click at [304, 184] on div "Дата дзвінка в мікросекундах" at bounding box center [369, 185] width 211 height 5
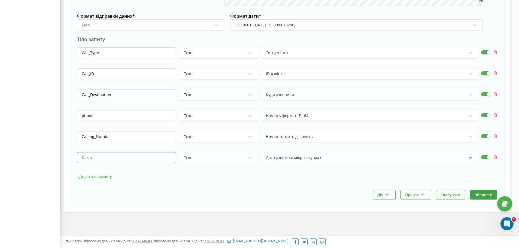
click at [134, 156] on input "text" at bounding box center [126, 157] width 99 height 11
type input "В"
click at [122, 157] on input "Date_microseconds" at bounding box center [126, 157] width 99 height 11
paste input "M"
click at [93, 156] on input "Date Microseconds" at bounding box center [126, 157] width 99 height 11
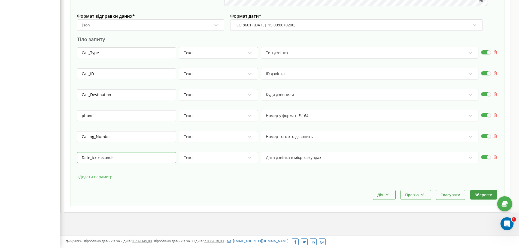
type input "Date_microseconds"
click at [478, 194] on button "Зберегти" at bounding box center [483, 195] width 27 height 10
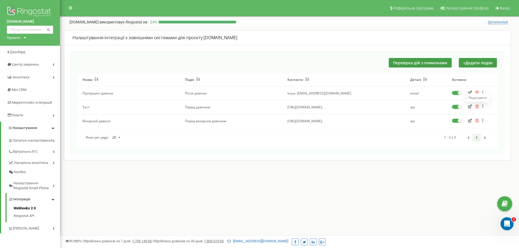
click at [470, 107] on icon "button" at bounding box center [470, 107] width 4 height 4
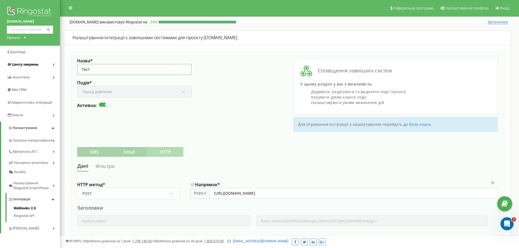
drag, startPoint x: 112, startPoint y: 69, endPoint x: 44, endPoint y: 63, distance: 68.1
type input "D"
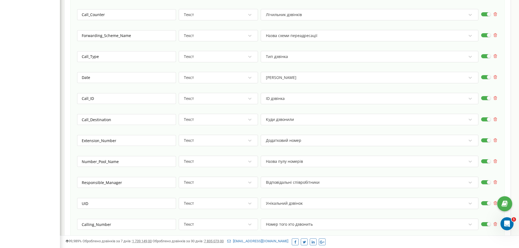
scroll to position [431, 0]
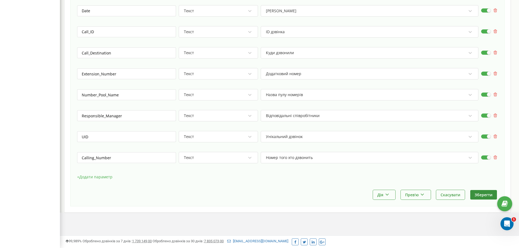
type input "Вхідний дзвінок"
click at [479, 194] on button "Зберегти" at bounding box center [483, 195] width 27 height 10
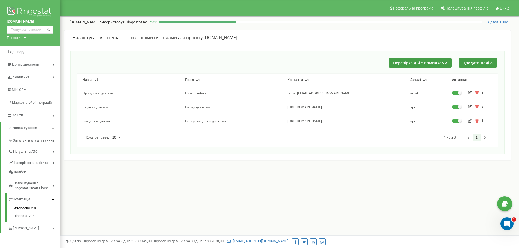
click at [468, 120] on icon "button" at bounding box center [470, 121] width 4 height 4
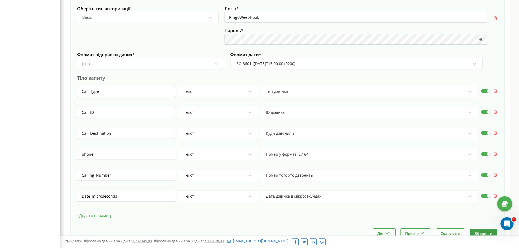
scroll to position [305, 0]
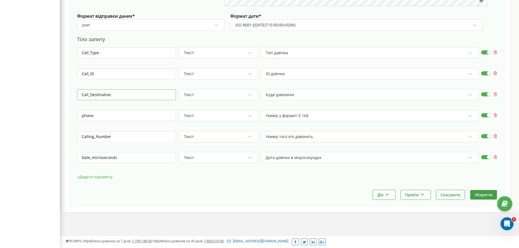
drag, startPoint x: 118, startPoint y: 94, endPoint x: 63, endPoint y: 91, distance: 55.4
click at [413, 194] on button "Прев'ю" at bounding box center [416, 195] width 30 height 10
click at [418, 207] on div "Показати приклад" at bounding box center [433, 208] width 65 height 9
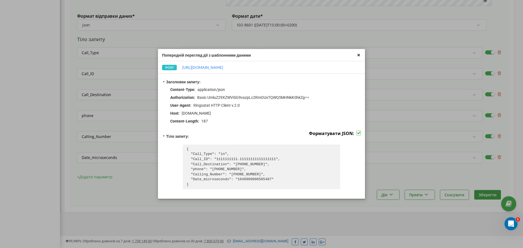
click at [225, 169] on pre "{ "Call_Type": "in", "Call_ID": "1111111111.11111111111111111", "Call_Destinati…" at bounding box center [261, 167] width 157 height 45
click at [225, 168] on pre "{ "Call_Type": "in", "Call_ID": "1111111111.11111111111111111", "Call_Destinati…" at bounding box center [261, 167] width 157 height 45
click at [225, 167] on pre "{ "Call_Type": "in", "Call_ID": "1111111111.11111111111111111", "Call_Destinati…" at bounding box center [261, 167] width 157 height 45
click at [358, 54] on icon at bounding box center [358, 55] width 6 height 6
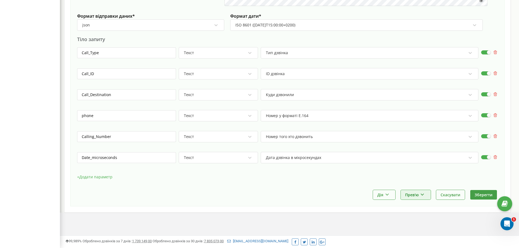
click at [412, 196] on button "Прев'ю" at bounding box center [416, 195] width 30 height 10
click at [414, 205] on div "Показати приклад" at bounding box center [433, 208] width 65 height 9
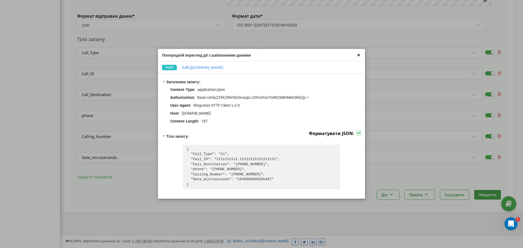
click at [246, 164] on pre "{ "Call_Type": "in", "Call_ID": "1111111111.11111111111111111", "Call_Destinati…" at bounding box center [261, 167] width 157 height 45
click at [246, 165] on pre "{ "Call_Type": "in", "Call_ID": "1111111111.11111111111111111", "Call_Destinati…" at bounding box center [261, 167] width 157 height 45
click at [218, 164] on pre "{ "Call_Type": "in", "Call_ID": "1111111111.11111111111111111", "Call_Destinati…" at bounding box center [261, 167] width 157 height 45
click at [219, 164] on pre "{ "Call_Type": "in", "Call_ID": "1111111111.11111111111111111", "Call_Destinati…" at bounding box center [261, 167] width 157 height 45
copy pre "Call_Destination"
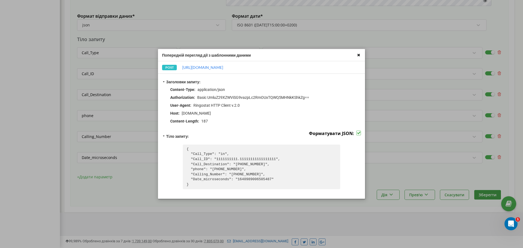
click at [359, 53] on icon at bounding box center [358, 55] width 6 height 6
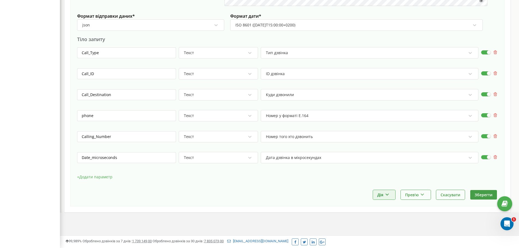
click at [386, 197] on button "Дія" at bounding box center [384, 195] width 22 height 10
click at [412, 193] on button "Прев'ю" at bounding box center [416, 195] width 30 height 10
click at [412, 205] on div "Показати приклад" at bounding box center [433, 208] width 65 height 9
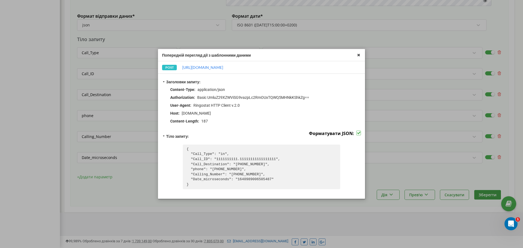
click at [220, 154] on pre "{ "Call_Type": "in", "Call_ID": "1111111111.11111111111111111", "Call_Destinati…" at bounding box center [261, 167] width 157 height 45
copy pre "in"
click at [355, 53] on icon at bounding box center [358, 55] width 6 height 6
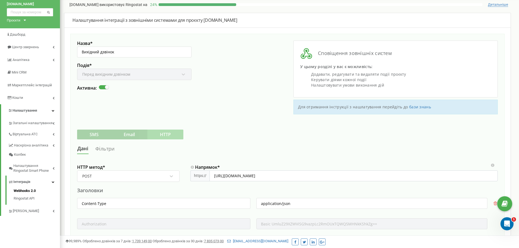
scroll to position [0, 0]
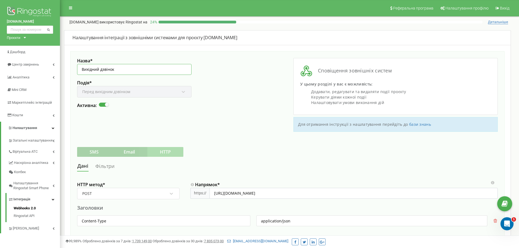
click at [135, 68] on input "Вихідний дзвінок" at bounding box center [134, 69] width 114 height 11
click at [147, 92] on div "Подія * Перед вихідним дзвінком" at bounding box center [134, 91] width 114 height 23
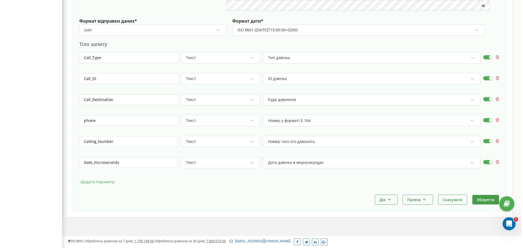
scroll to position [305, 0]
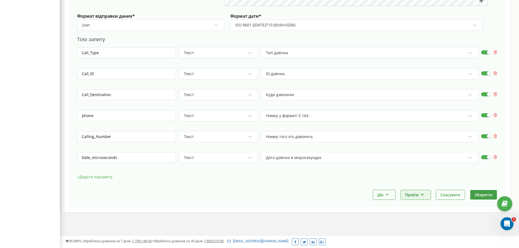
click at [422, 196] on icon at bounding box center [422, 193] width 5 height 3
click at [415, 204] on div "Показати приклад Виконати та показати приклад" at bounding box center [433, 213] width 65 height 23
click at [415, 196] on button "Прев'ю" at bounding box center [416, 195] width 30 height 10
click at [415, 207] on div "Показати приклад" at bounding box center [433, 208] width 65 height 9
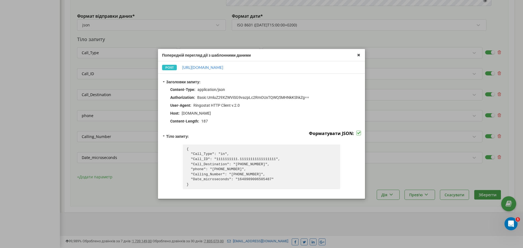
click at [215, 179] on pre "{ "Call_Type": "in", "Call_ID": "1111111111.11111111111111111", "Call_Destinati…" at bounding box center [261, 167] width 157 height 45
copy pre "Date_microseconds"
click at [0, 133] on div "Попередній перегляд дії з шаблонними даними POST http://db.it-tor.com:85/Patron…" at bounding box center [261, 124] width 523 height 248
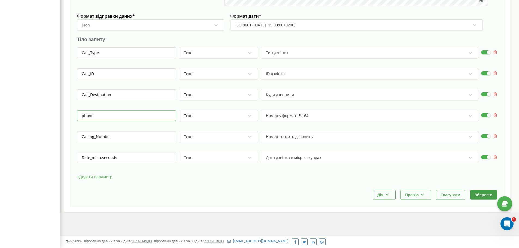
drag, startPoint x: 103, startPoint y: 120, endPoint x: 79, endPoint y: 117, distance: 24.1
click at [79, 117] on input "phone" at bounding box center [126, 115] width 99 height 11
click at [407, 198] on button "Прев'ю" at bounding box center [416, 195] width 30 height 10
click at [416, 209] on div "Показати приклад" at bounding box center [433, 208] width 65 height 9
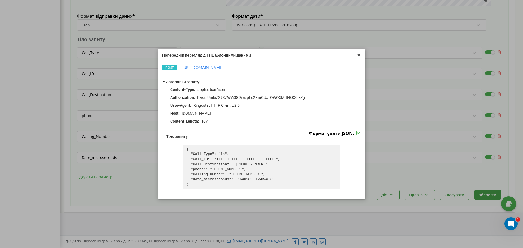
click at [240, 163] on pre "{ "Call_Type": "in", "Call_ID": "1111111111.11111111111111111", "Call_Destinati…" at bounding box center [261, 167] width 157 height 45
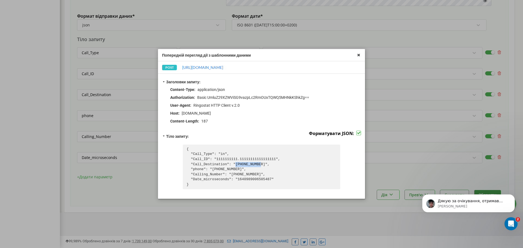
scroll to position [587, 0]
click at [467, 204] on p "Oleksandr • Щойно" at bounding box center [473, 206] width 70 height 5
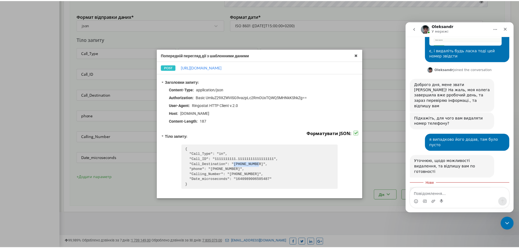
scroll to position [596, 0]
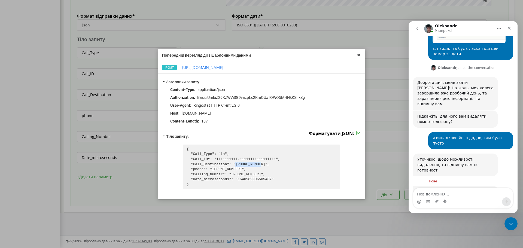
click at [448, 190] on textarea "Повідомлення..." at bounding box center [463, 192] width 100 height 9
click at [507, 28] on icon "Закрити" at bounding box center [509, 28] width 4 height 4
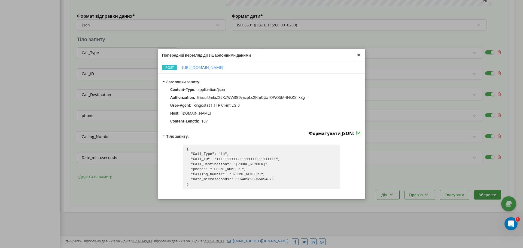
drag, startPoint x: 359, startPoint y: 54, endPoint x: 355, endPoint y: 55, distance: 3.6
click at [359, 55] on icon at bounding box center [358, 55] width 6 height 6
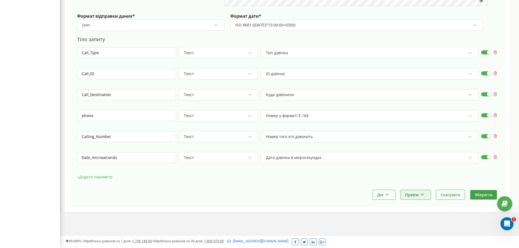
click at [418, 193] on button "Прев'ю" at bounding box center [416, 195] width 30 height 10
click at [428, 208] on div "Показати приклад" at bounding box center [433, 208] width 65 height 9
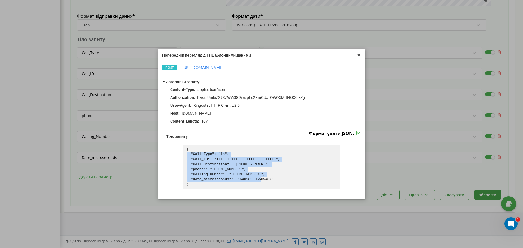
drag, startPoint x: 271, startPoint y: 180, endPoint x: 161, endPoint y: 155, distance: 112.2
click at [161, 155] on div "Заголовки запиту: Content-Type : application/json Authorization : Basic UmluZ29…" at bounding box center [261, 136] width 207 height 125
copy pre ""Call_Type": "in", "Call_ID": "1111111111.11111111111111111", "Call_Destination…"
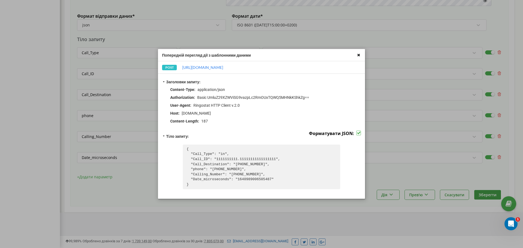
click at [360, 55] on icon at bounding box center [358, 55] width 6 height 6
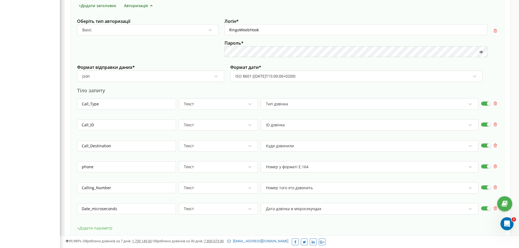
scroll to position [60, 0]
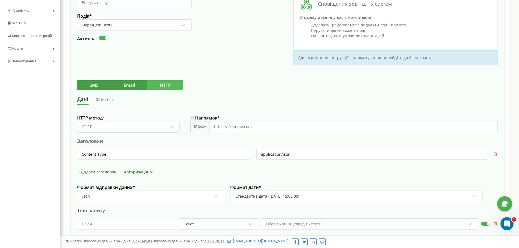
scroll to position [133, 0]
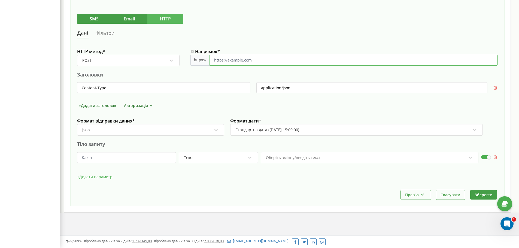
click at [253, 59] on input "Напрямок *" at bounding box center [353, 60] width 288 height 11
click at [133, 104] on button "Авторизація" at bounding box center [138, 106] width 33 height 6
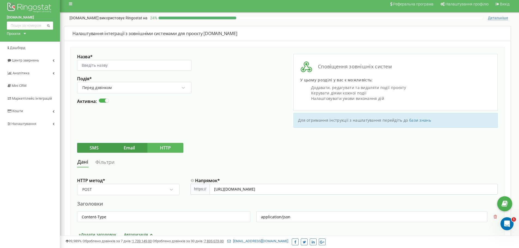
scroll to position [0, 0]
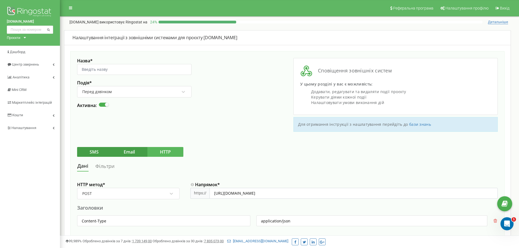
click at [87, 22] on p "patron-auto.com використовує Ringostat на" at bounding box center [108, 21] width 78 height 5
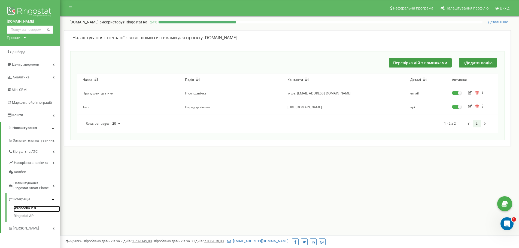
click at [28, 209] on link "Webhooks 2.0" at bounding box center [37, 209] width 46 height 7
click at [469, 106] on icon "button" at bounding box center [470, 107] width 4 height 4
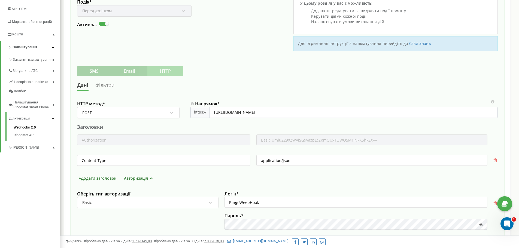
scroll to position [79, 0]
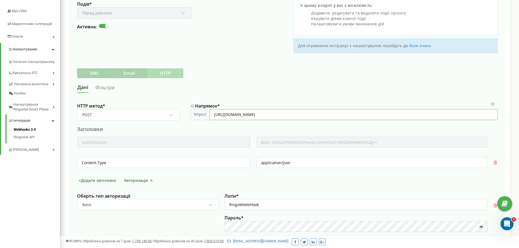
drag, startPoint x: 365, startPoint y: 110, endPoint x: 201, endPoint y: 115, distance: 164.6
click at [201, 115] on div "https:// [URL][DOMAIN_NAME]" at bounding box center [343, 114] width 307 height 11
click at [264, 207] on input "RingoWeebHook" at bounding box center [355, 204] width 263 height 11
click at [272, 210] on input "RingoWeebHook" at bounding box center [355, 204] width 263 height 11
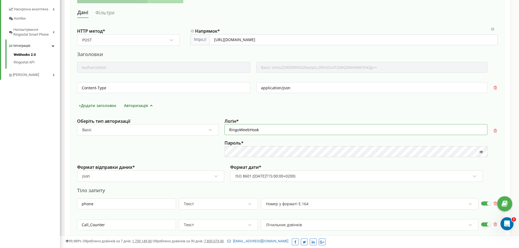
scroll to position [188, 0]
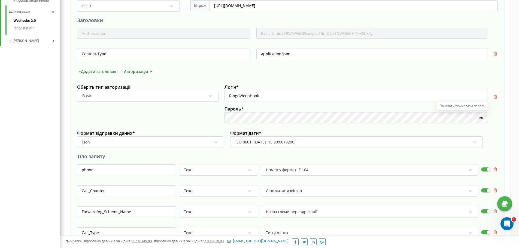
click at [482, 116] on icon at bounding box center [481, 118] width 4 height 4
click at [211, 118] on div "Оберіть тип авторизації Basic Логін * RingoWeebHook Пароль *" at bounding box center [287, 106] width 421 height 44
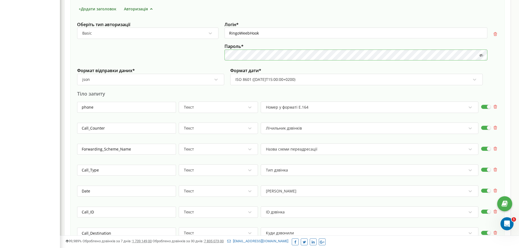
scroll to position [297, 0]
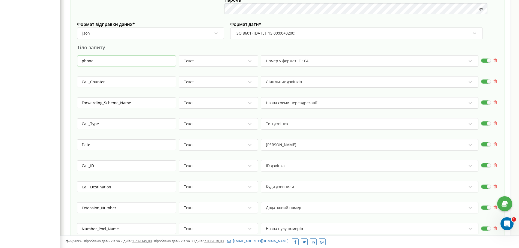
click at [108, 61] on input "phone" at bounding box center [126, 61] width 99 height 11
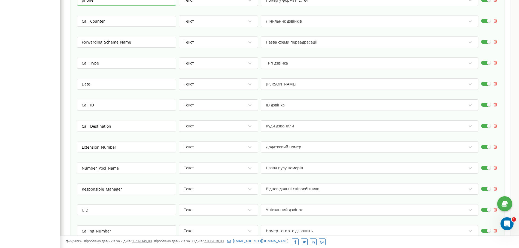
scroll to position [351, 0]
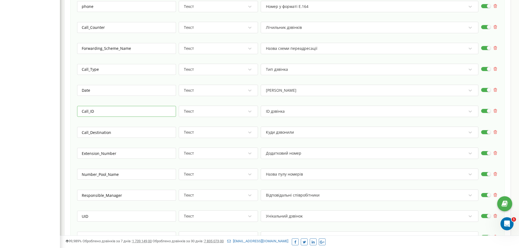
click at [101, 115] on input "Call_ID" at bounding box center [126, 111] width 99 height 11
click at [119, 73] on input "Call_Type" at bounding box center [126, 69] width 99 height 11
click at [148, 135] on input "Call_Destination" at bounding box center [126, 132] width 99 height 11
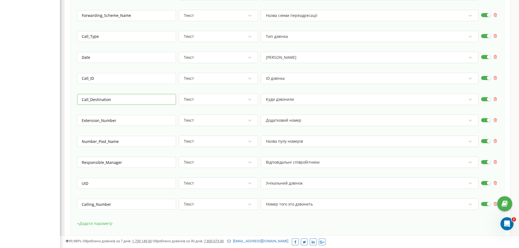
scroll to position [406, 0]
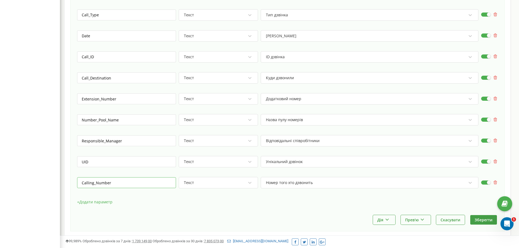
click at [114, 183] on input "Calling_Number" at bounding box center [126, 182] width 99 height 11
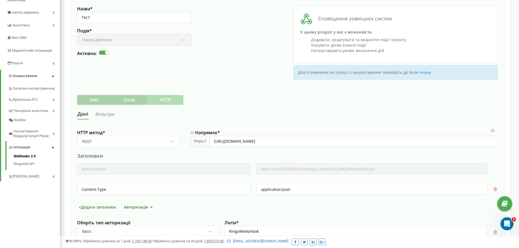
scroll to position [24, 0]
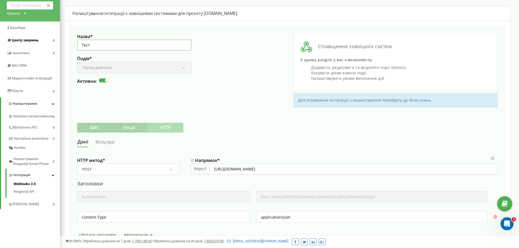
drag, startPoint x: 100, startPoint y: 44, endPoint x: 56, endPoint y: 40, distance: 43.5
click at [501, 225] on div "Відкрити програму для спілкування Intercom" at bounding box center [506, 223] width 18 height 18
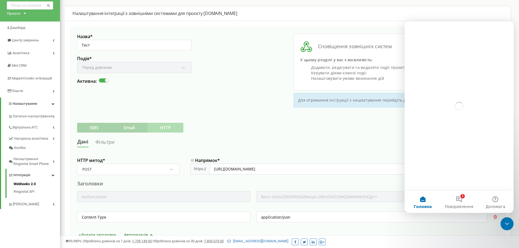
scroll to position [0, 0]
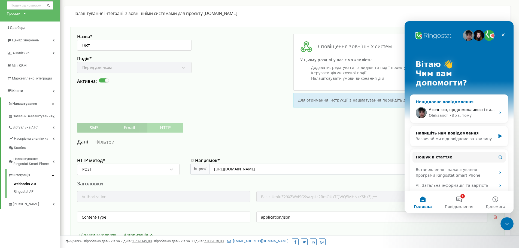
click at [455, 113] on div "• 8 хв. тому" at bounding box center [460, 116] width 23 height 6
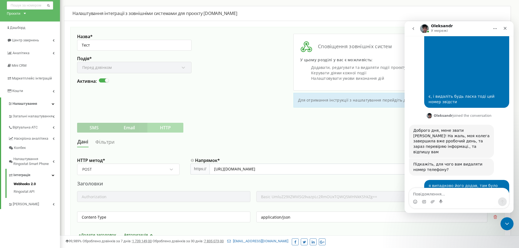
scroll to position [553, 0]
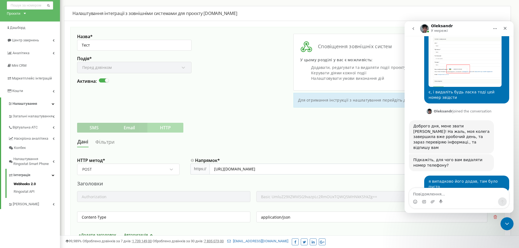
click at [413, 30] on icon "go back" at bounding box center [413, 28] width 4 height 4
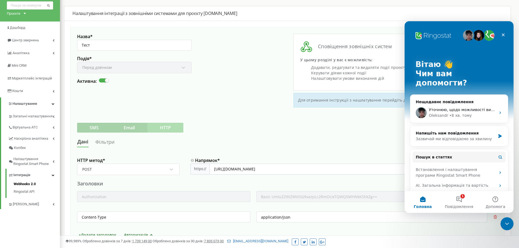
click at [503, 33] on icon "Закрити" at bounding box center [503, 35] width 4 height 4
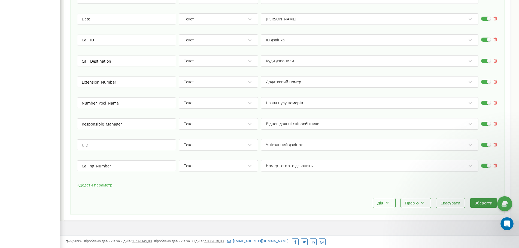
scroll to position [431, 0]
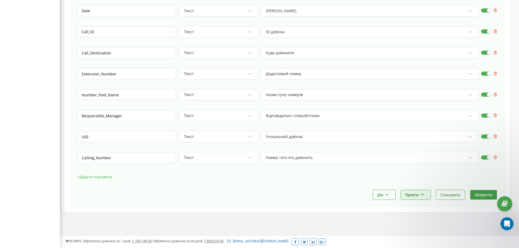
click at [413, 197] on button "Прев'ю" at bounding box center [416, 195] width 30 height 10
click at [418, 206] on div "Показати приклад" at bounding box center [433, 208] width 65 height 9
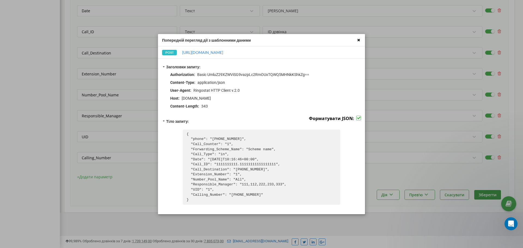
click at [359, 39] on icon at bounding box center [358, 40] width 6 height 6
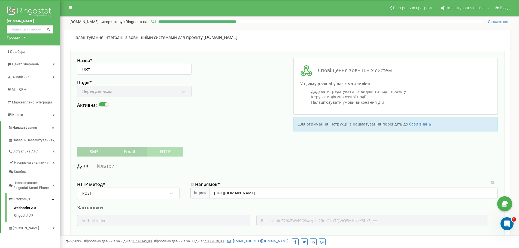
scroll to position [0, 0]
click at [481, 8] on span "Налаштування профілю" at bounding box center [466, 8] width 43 height 4
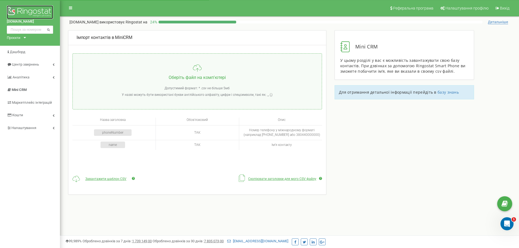
click at [25, 14] on img at bounding box center [30, 12] width 46 height 14
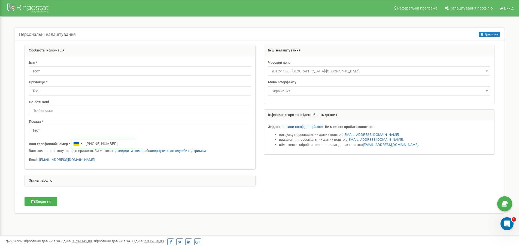
drag, startPoint x: 99, startPoint y: 143, endPoint x: 138, endPoint y: 144, distance: 39.2
click at [124, 143] on input "[PHONE_NUMBER]" at bounding box center [103, 143] width 65 height 9
type input "+380931223433"
click at [49, 205] on button "Зберегти" at bounding box center [41, 201] width 33 height 9
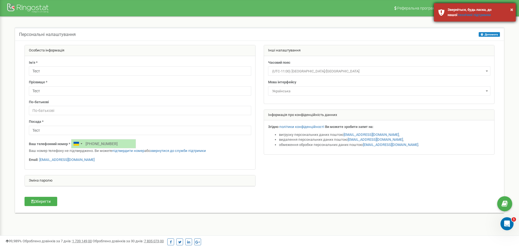
click at [513, 10] on div "× Зверніться, будь ласка, до нашої технічної підтримки" at bounding box center [475, 12] width 82 height 18
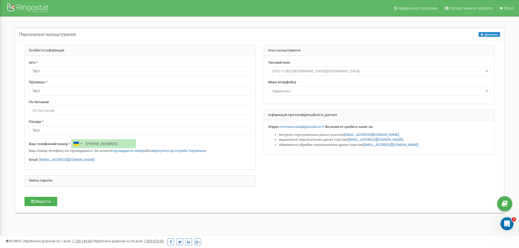
click at [148, 158] on p "Email: info@vertech.com.ua" at bounding box center [140, 159] width 222 height 5
